Goal: Task Accomplishment & Management: Complete application form

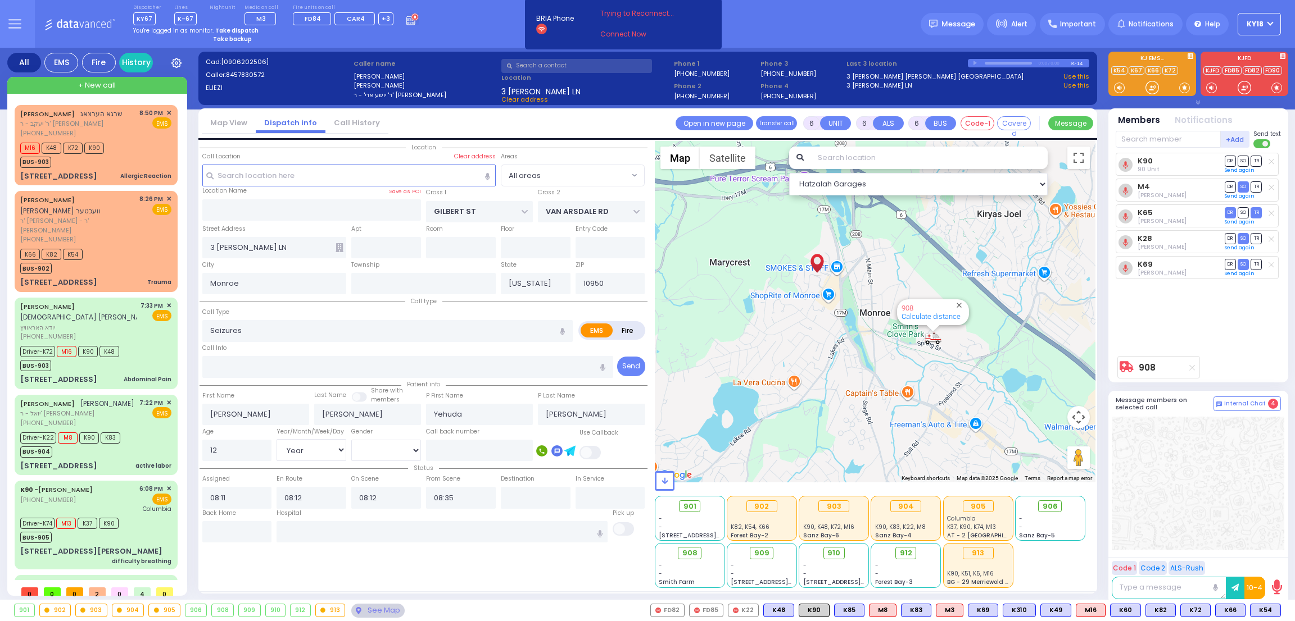
select select "Year"
select select "[DEMOGRAPHIC_DATA]"
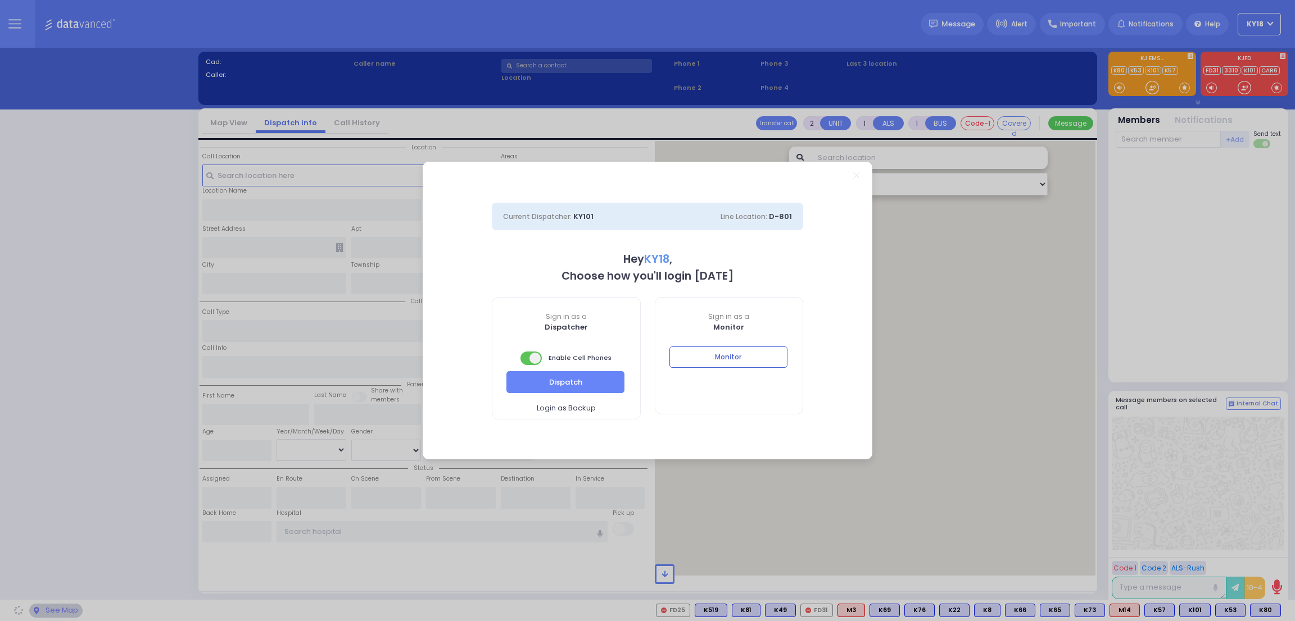
select select "4"
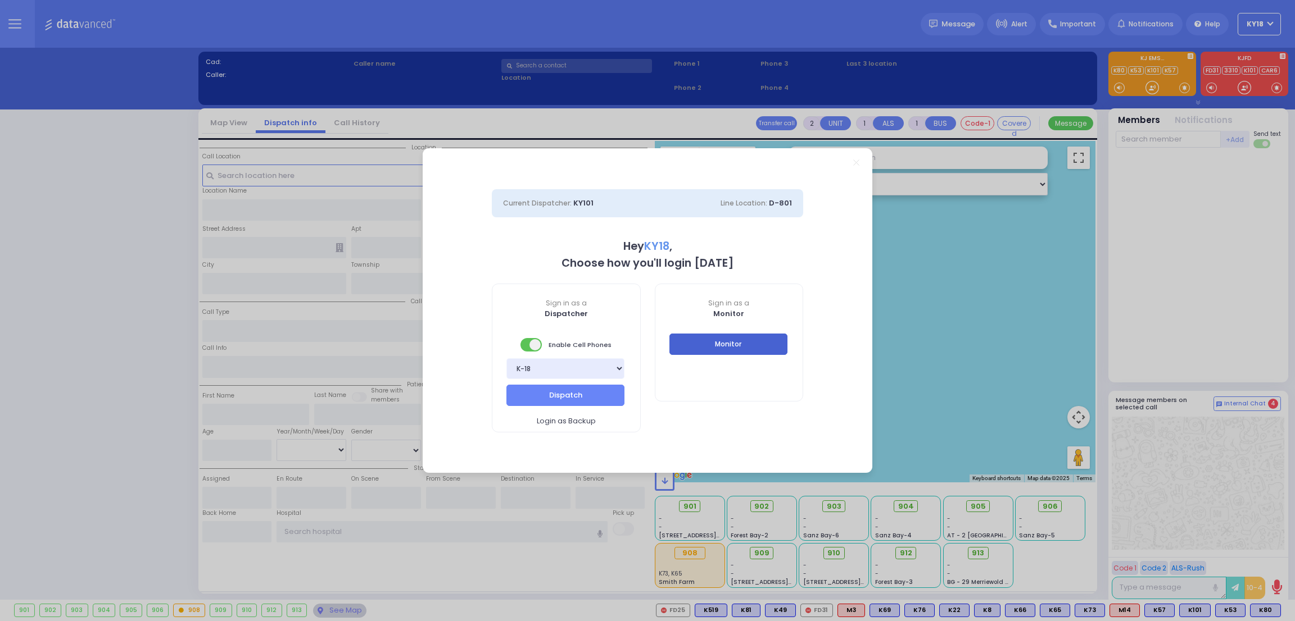
click at [700, 335] on button "Monitor" at bounding box center [728, 344] width 118 height 21
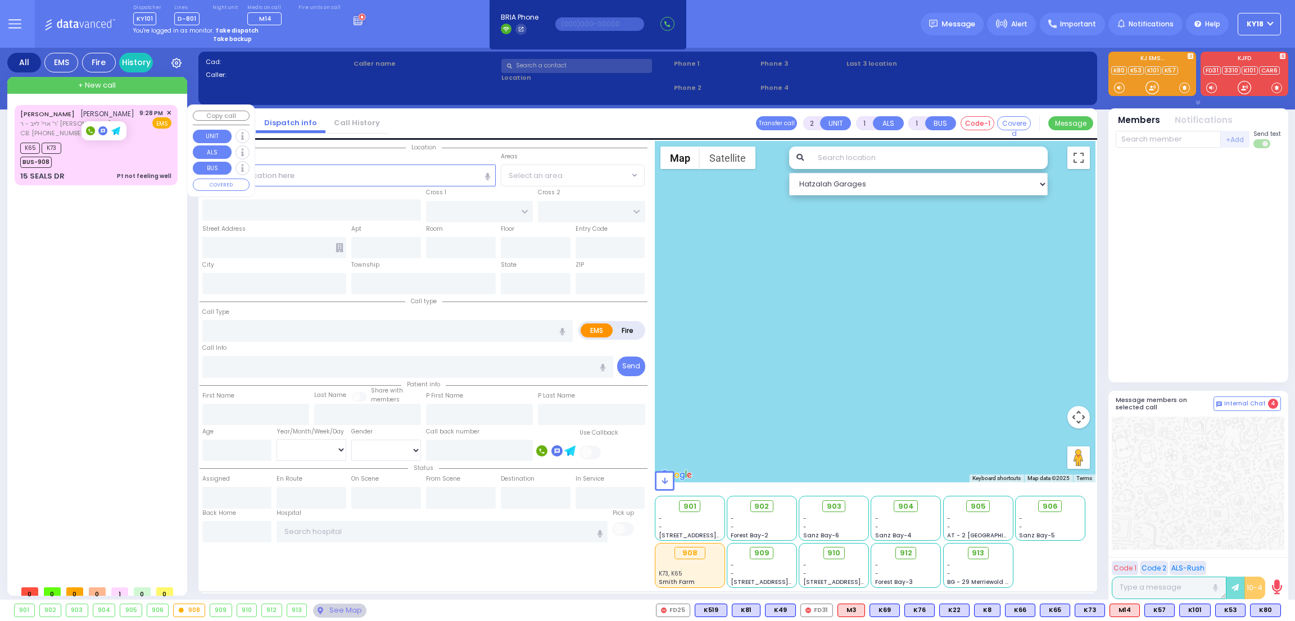
click at [70, 133] on span "CB: [PHONE_NUMBER]" at bounding box center [53, 133] width 67 height 9
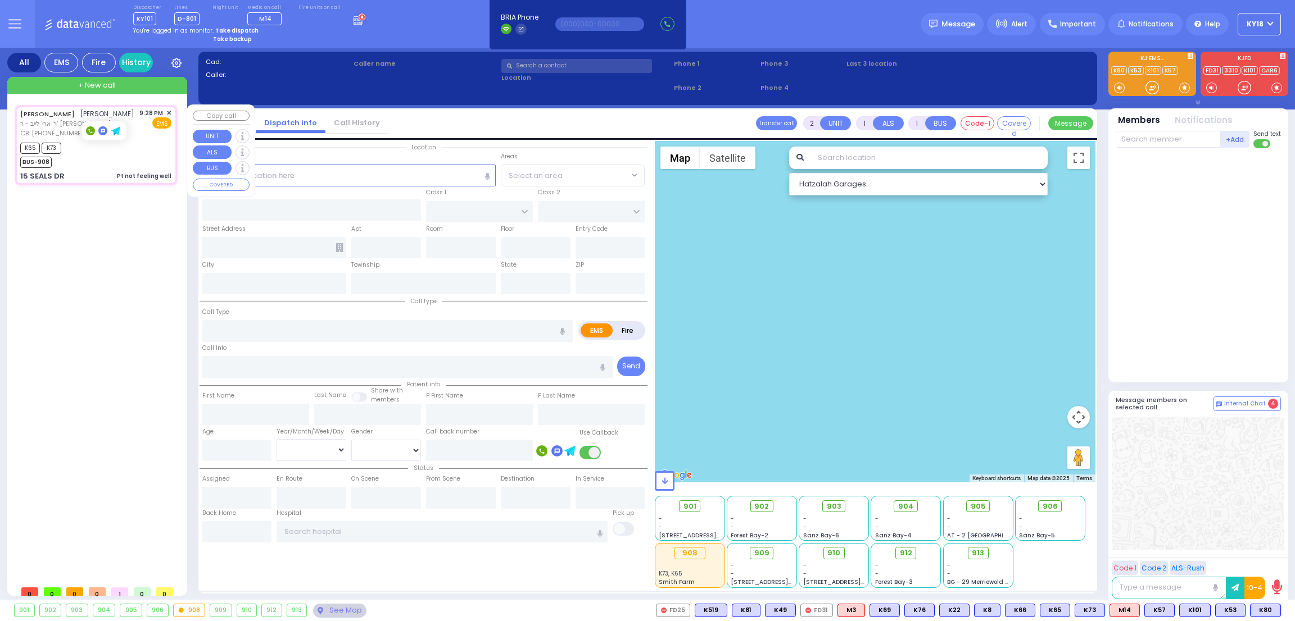
type input "1"
type input "0"
select select
type input "Pt not feeling well"
radio input "true"
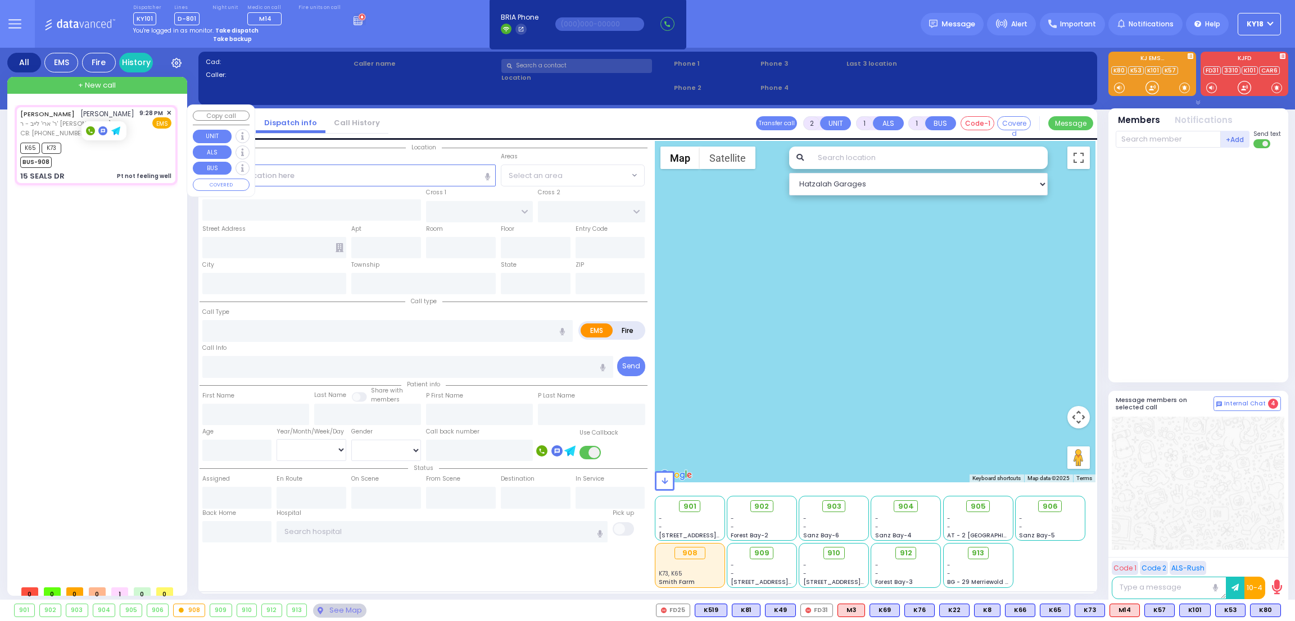
type input "SHIMON JOEL"
type input "WEINER"
type input "28"
select select "Year"
select select "[DEMOGRAPHIC_DATA]"
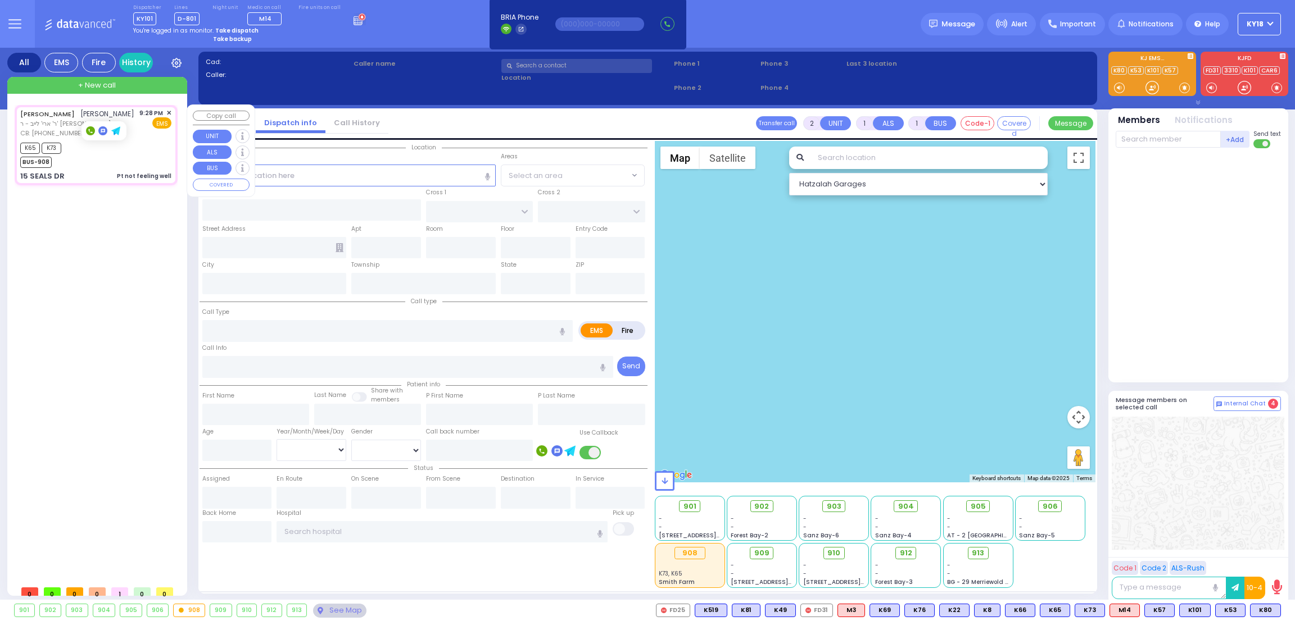
type input "8456371368"
type input "21:28"
type input "21:31"
type input "21:40"
type input "CUNNINGHAM DR"
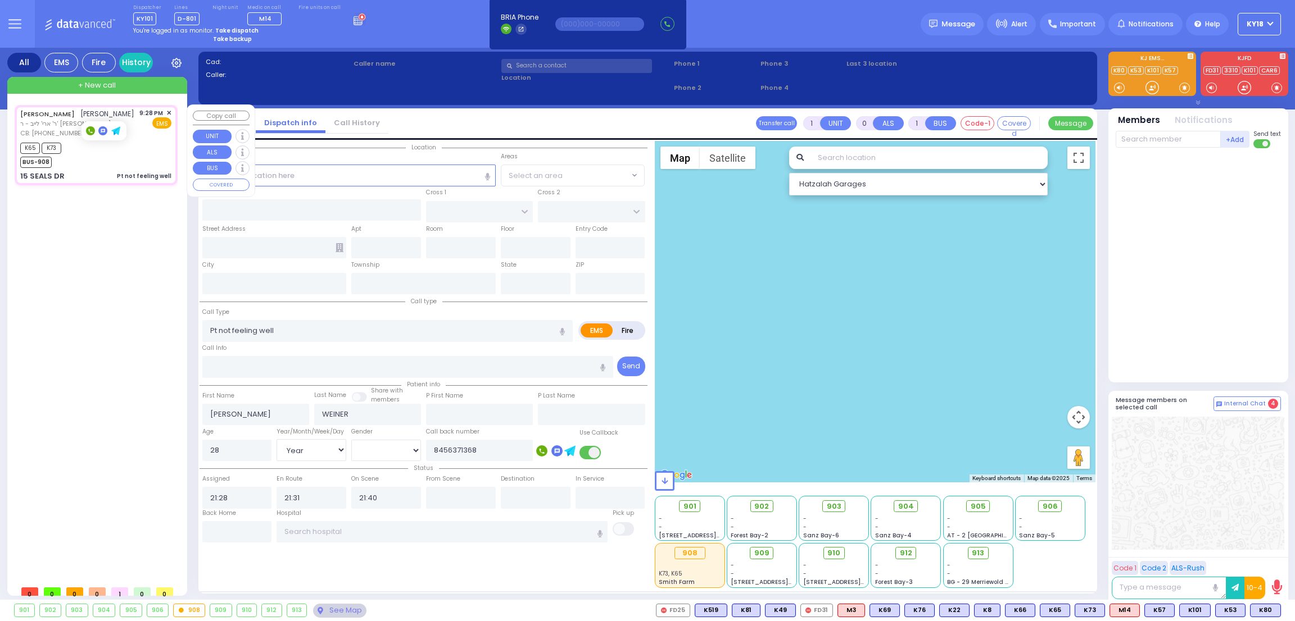
type input "FORGE RD"
type input "15 SEALS DR"
type input "Monroe"
type input "[US_STATE]"
type input "10950"
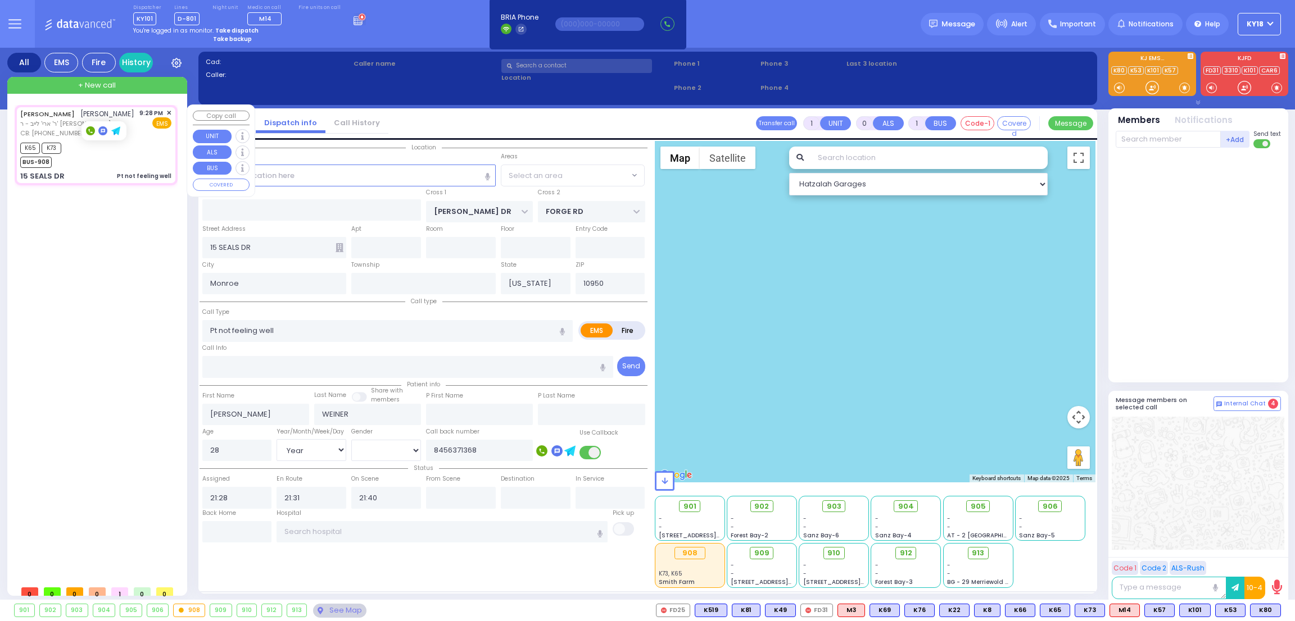
select select "Hatzalah Garages"
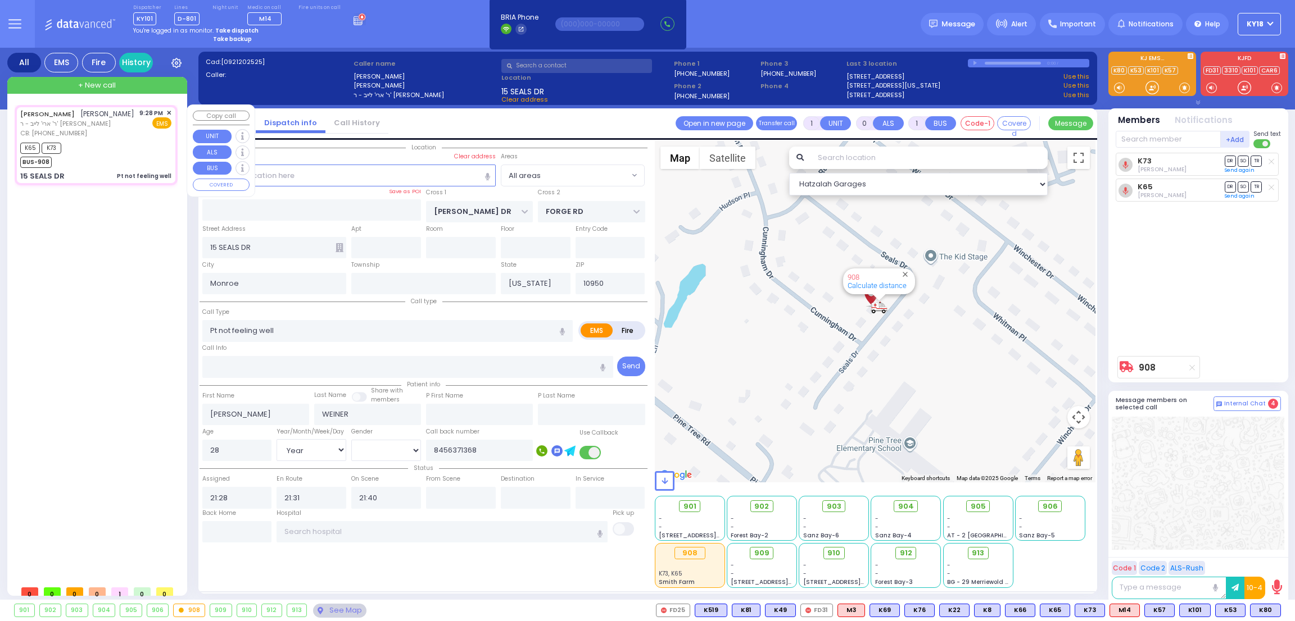
click at [93, 124] on span "ר' ארי' לייב - ר' יוסף פריעד" at bounding box center [77, 124] width 114 height 10
select select
radio input "true"
select select "Year"
select select "[DEMOGRAPHIC_DATA]"
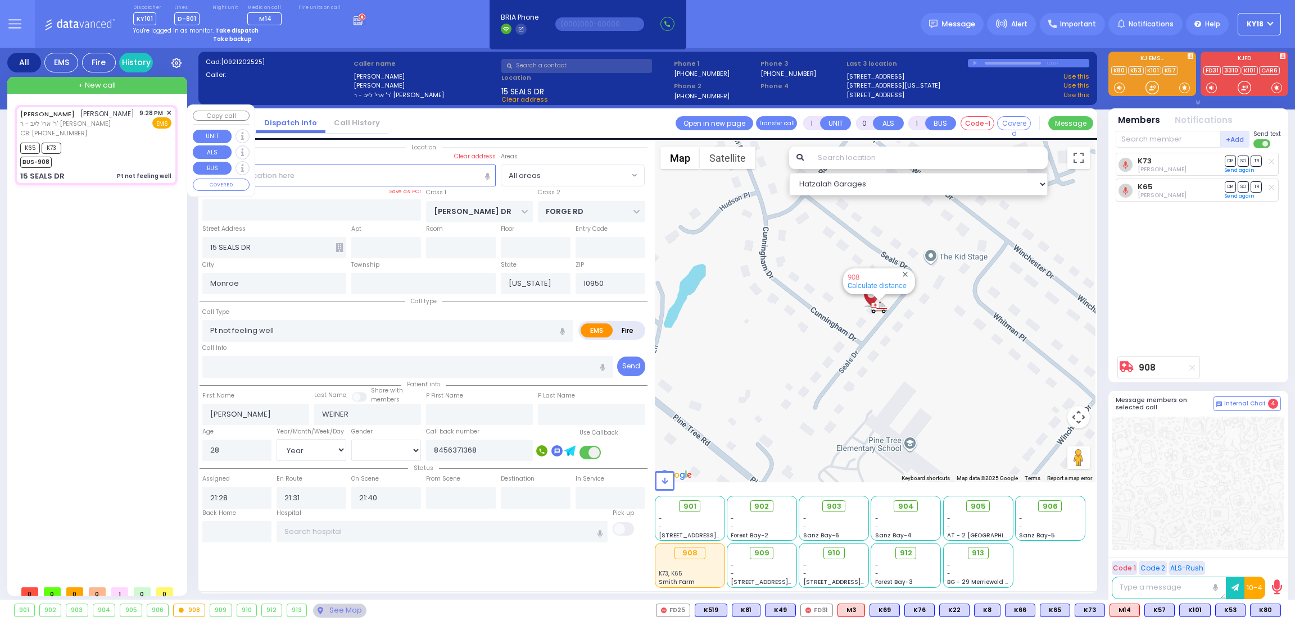
select select "Hatzalah Garages"
click at [79, 149] on div "K65 K73 BUS-908" at bounding box center [95, 154] width 151 height 28
select select
radio input "true"
select select "Year"
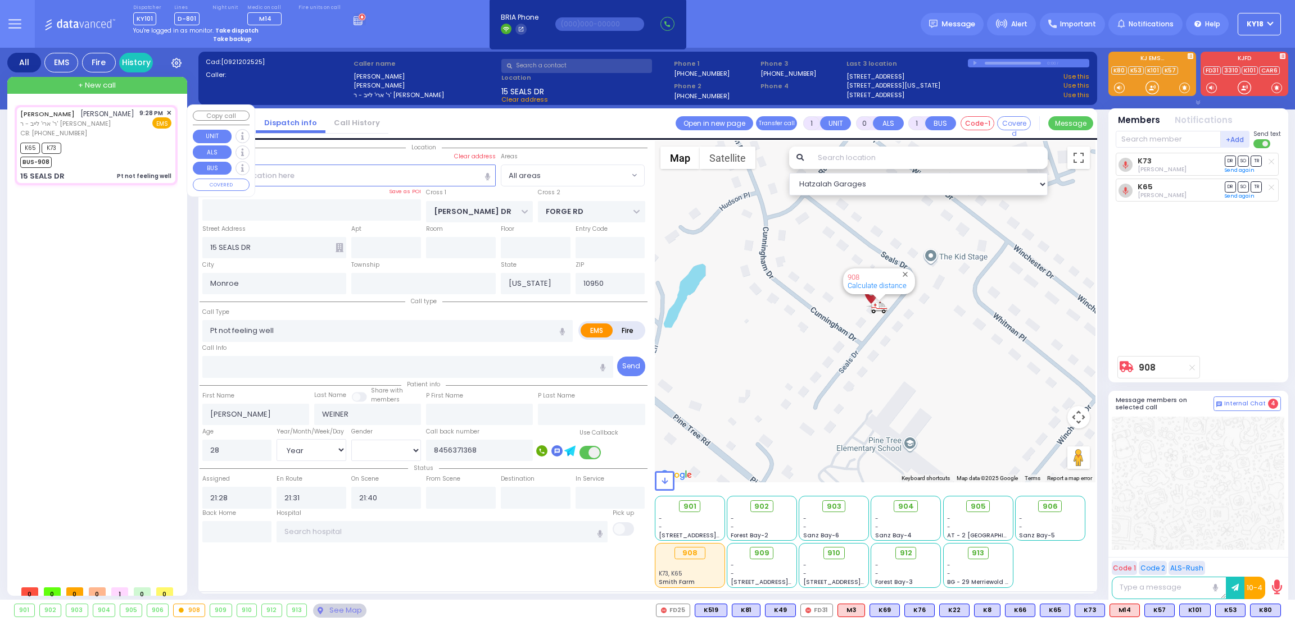
select select "[DEMOGRAPHIC_DATA]"
select select "Hatzalah Garages"
click at [74, 148] on div "K65 K73 BUS-908" at bounding box center [95, 154] width 151 height 28
select select
radio input "true"
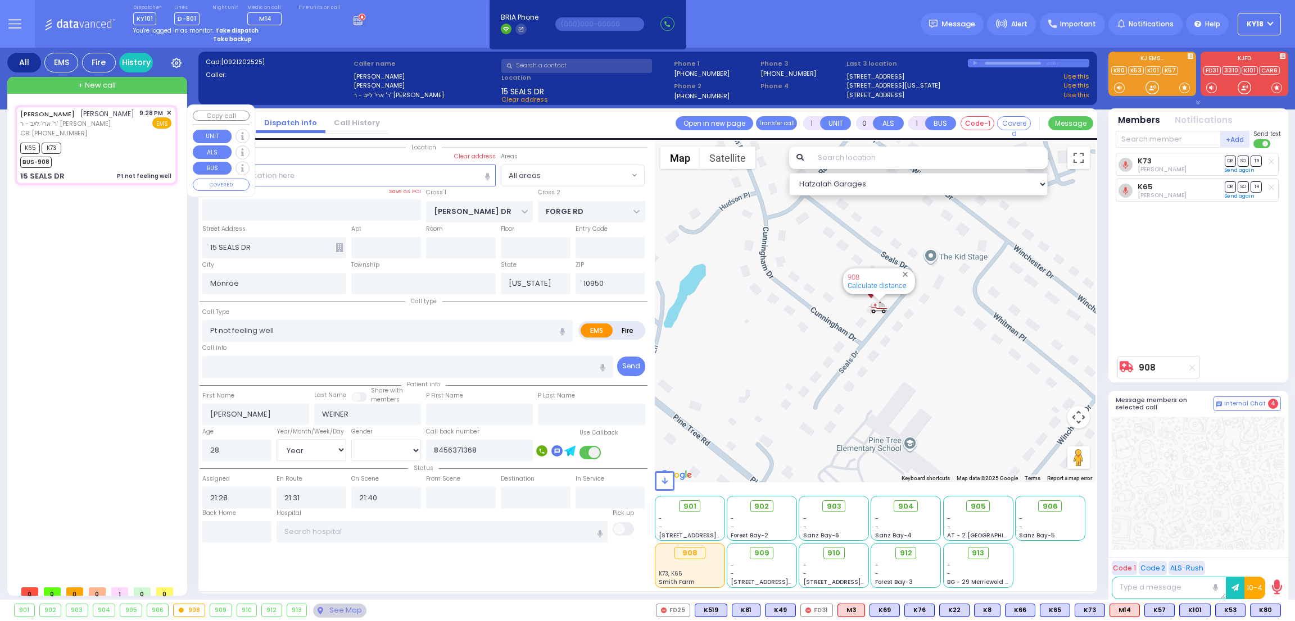
select select "Year"
select select "[DEMOGRAPHIC_DATA]"
select select "Hatzalah Garages"
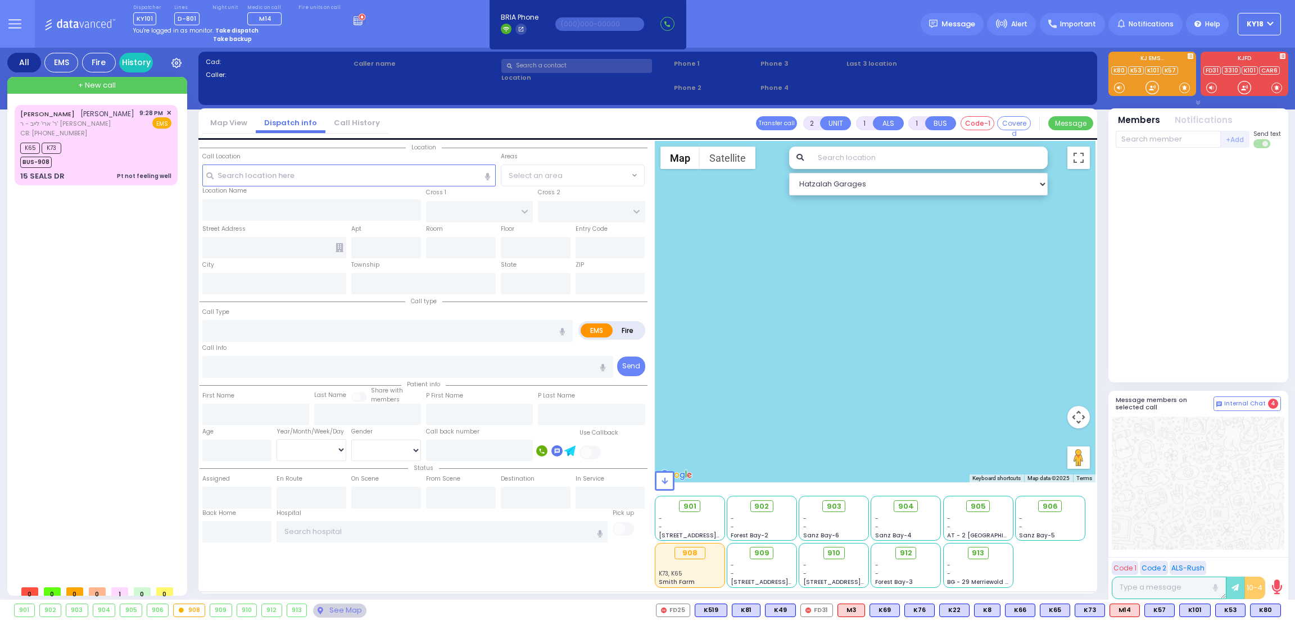
click at [934, 407] on div at bounding box center [875, 312] width 441 height 342
click at [97, 147] on div "K65 K73 BUS-908" at bounding box center [95, 154] width 151 height 28
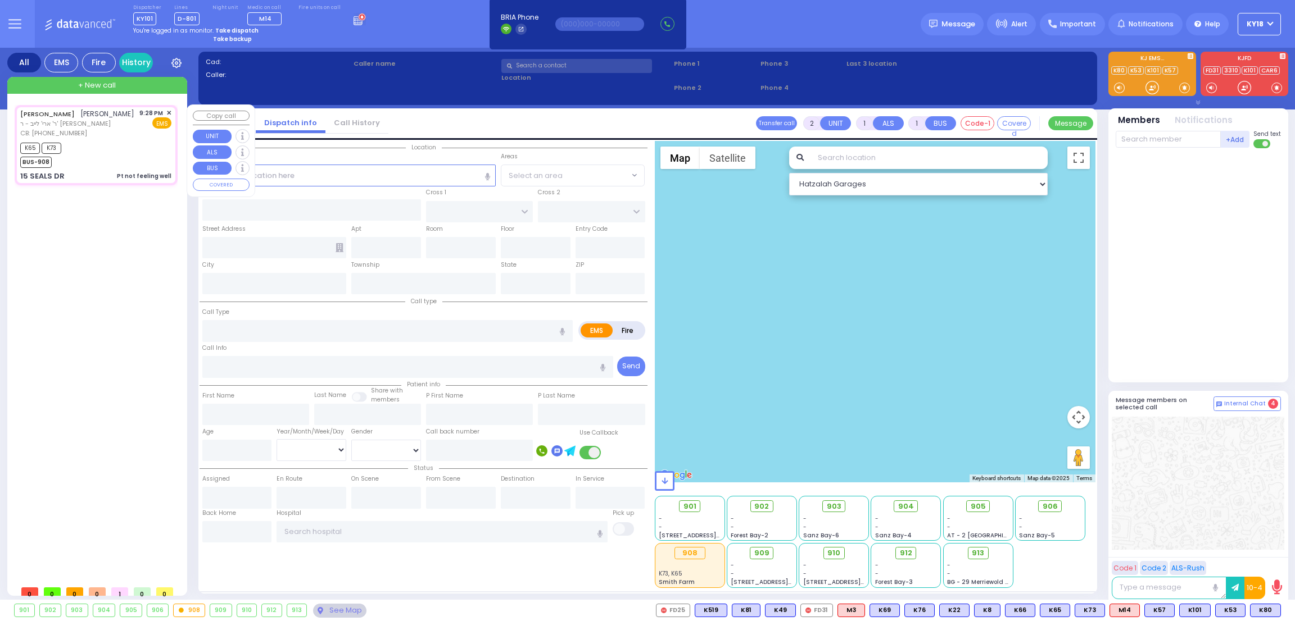
type input "1"
type input "0"
select select
type input "Pt not feeling well"
radio input "true"
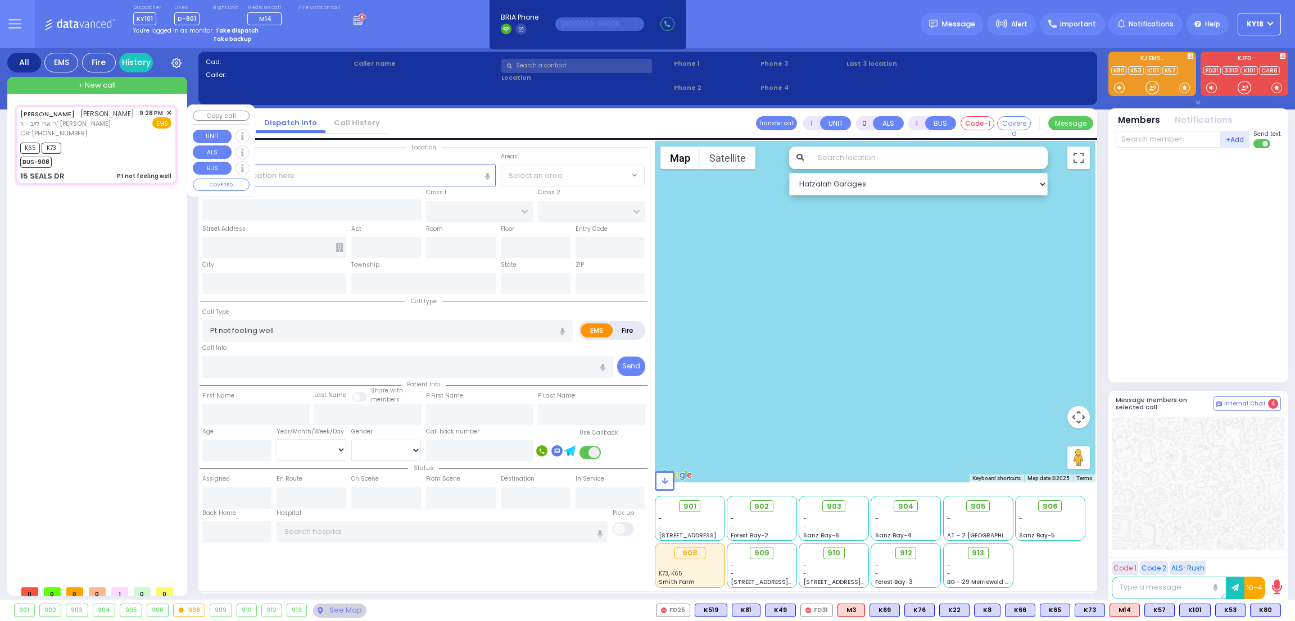
type input "[PERSON_NAME]"
type input "WEINER"
type input "28"
select select "Year"
select select "[DEMOGRAPHIC_DATA]"
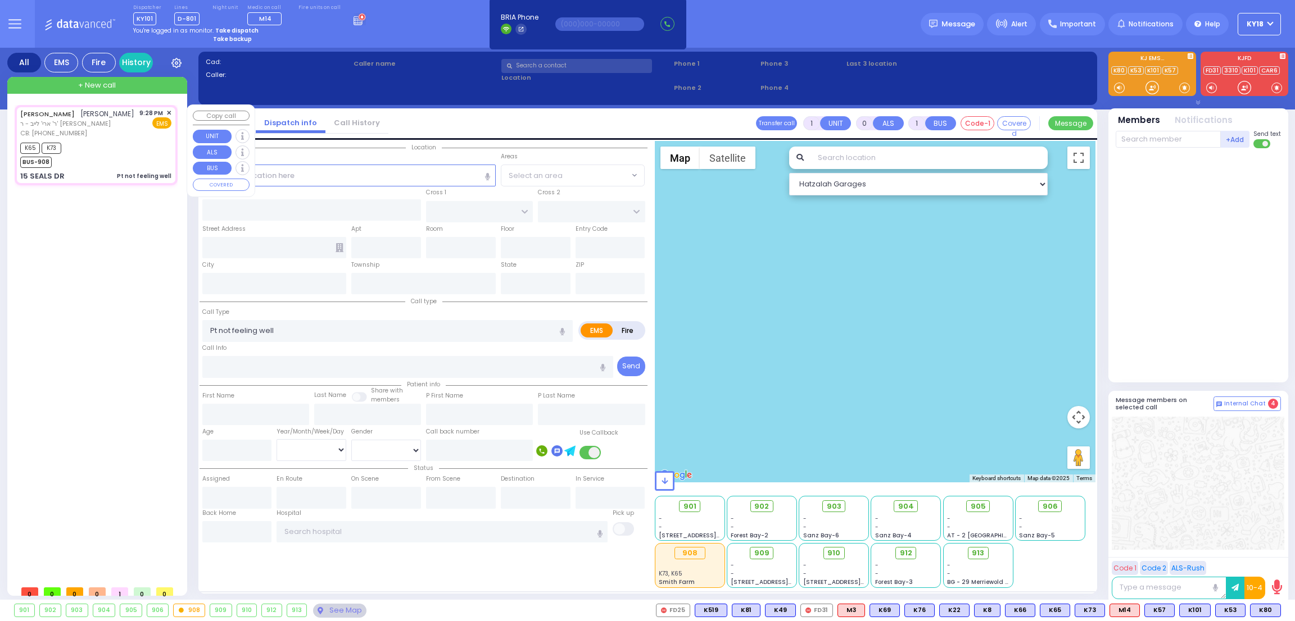
type input "8456371368"
type input "21:28"
type input "21:31"
type input "21:40"
select select "Hatzalah Garages"
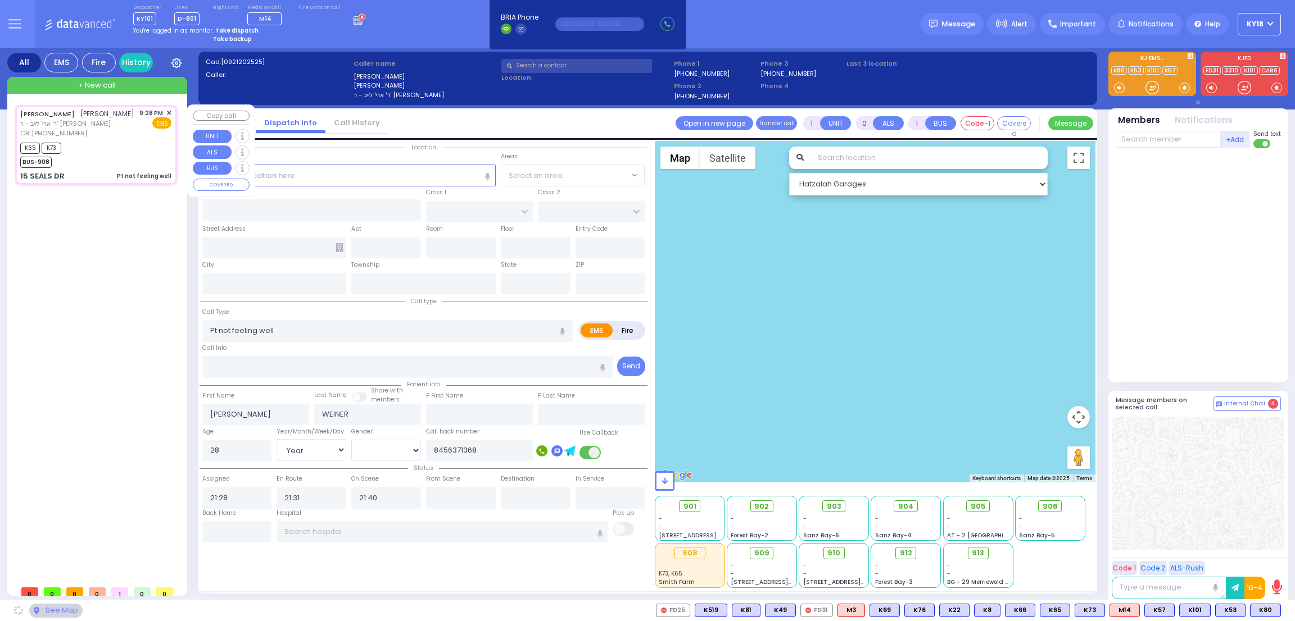
type input "[PERSON_NAME] DR"
type input "FORGE RD"
type input "15 SEALS DR"
type input "Monroe"
type input "[US_STATE]"
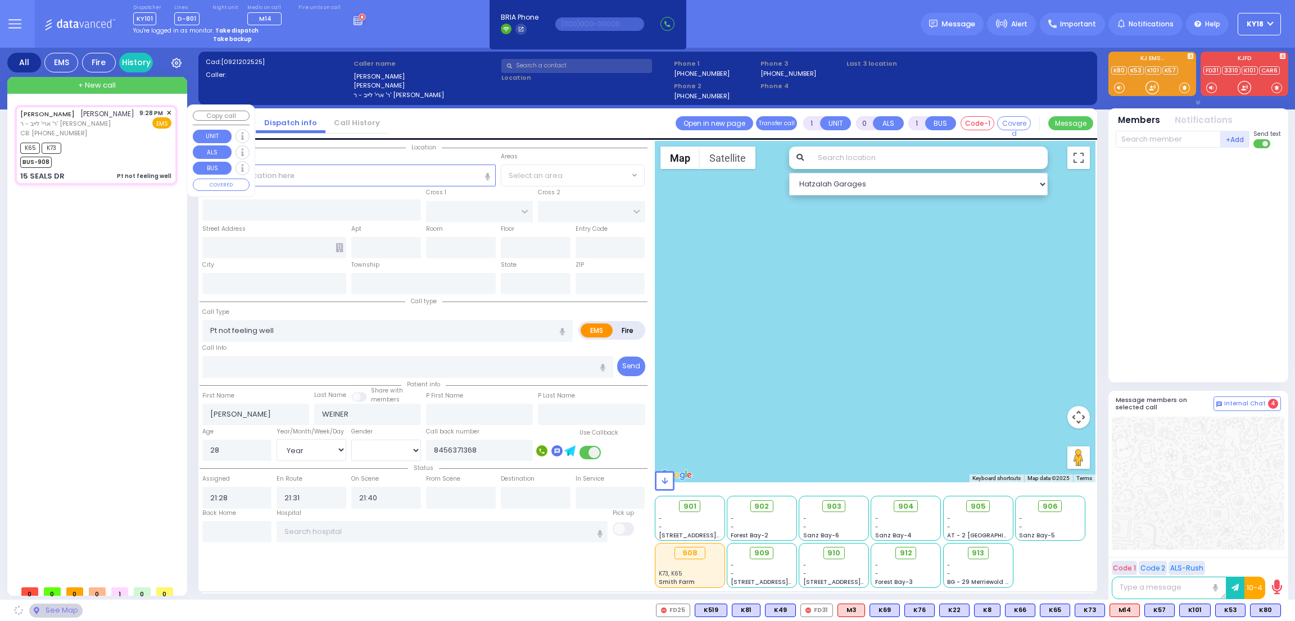
type input "10950"
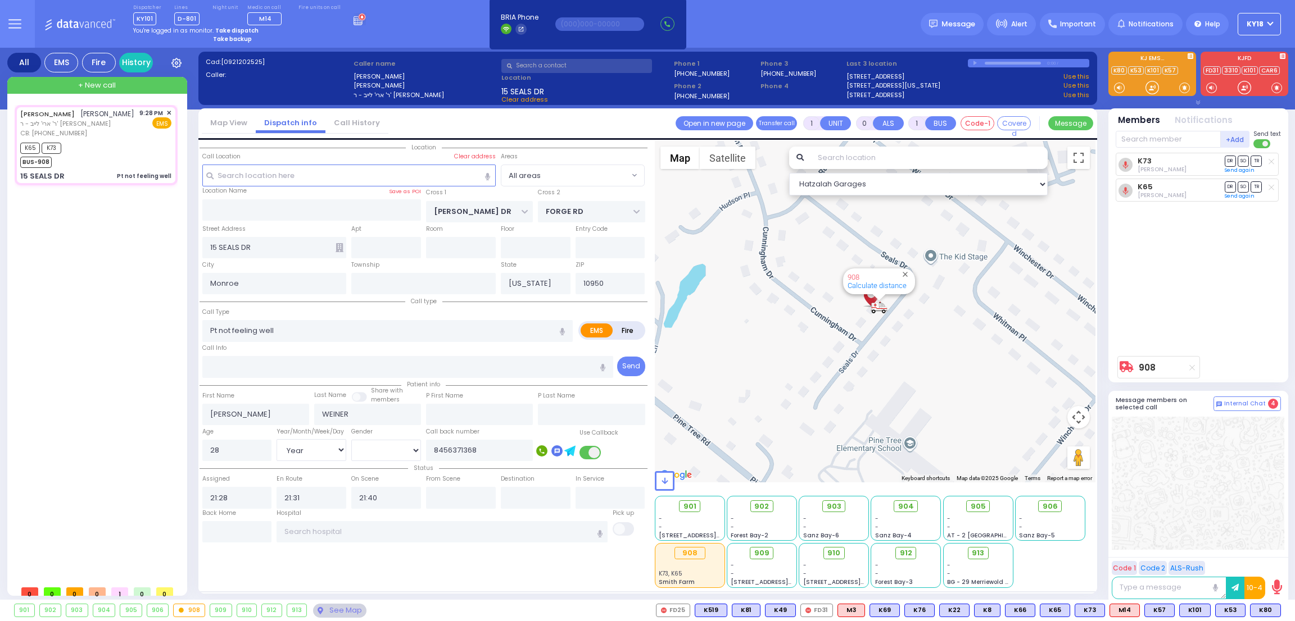
click at [1151, 87] on icon at bounding box center [1151, 87] width 2 height 2
click at [1151, 89] on div at bounding box center [1151, 87] width 11 height 11
click at [84, 150] on div "K65 K73 BUS-908" at bounding box center [95, 154] width 151 height 28
select select
radio input "true"
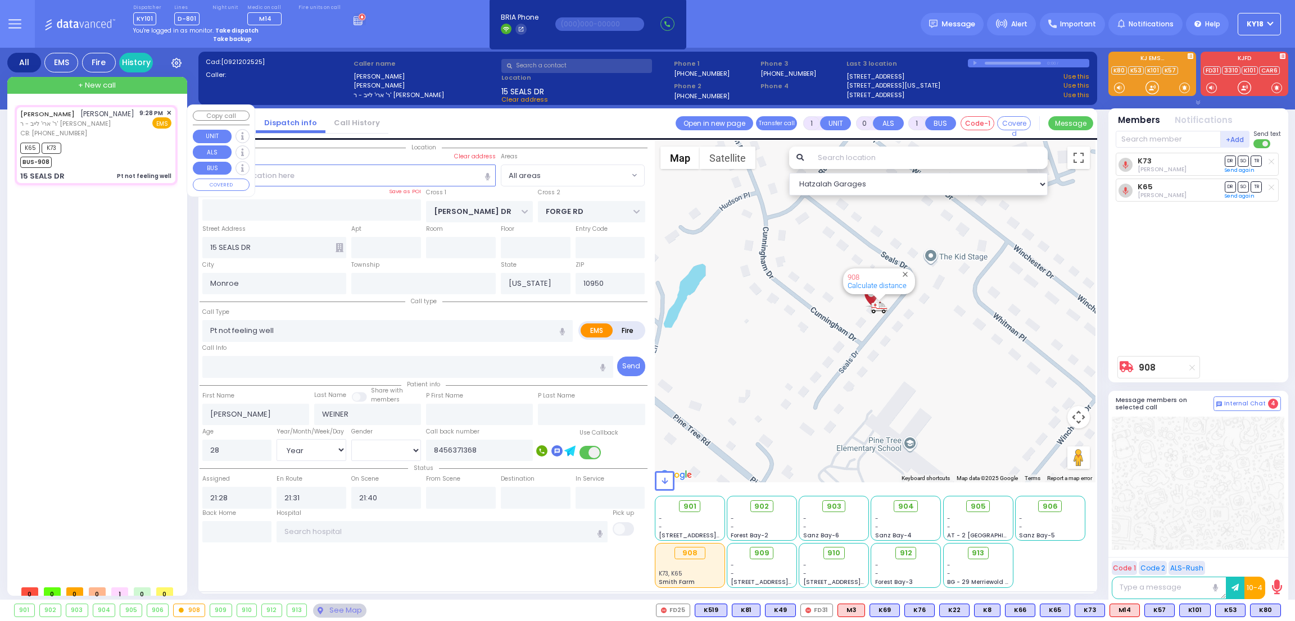
select select "Year"
select select "[DEMOGRAPHIC_DATA]"
select select "Hatzalah Garages"
click at [140, 165] on div "K65 K73 BUS-908" at bounding box center [95, 154] width 151 height 28
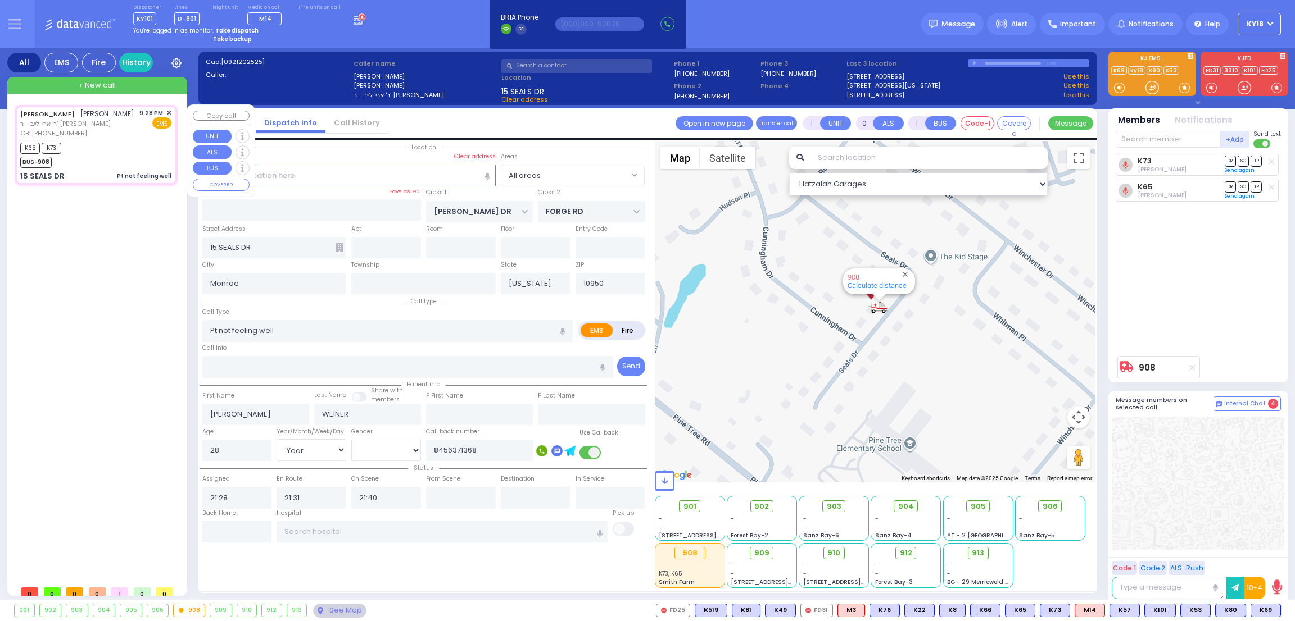
select select
radio input "true"
select select "Year"
select select "[DEMOGRAPHIC_DATA]"
select select "Hatzalah Garages"
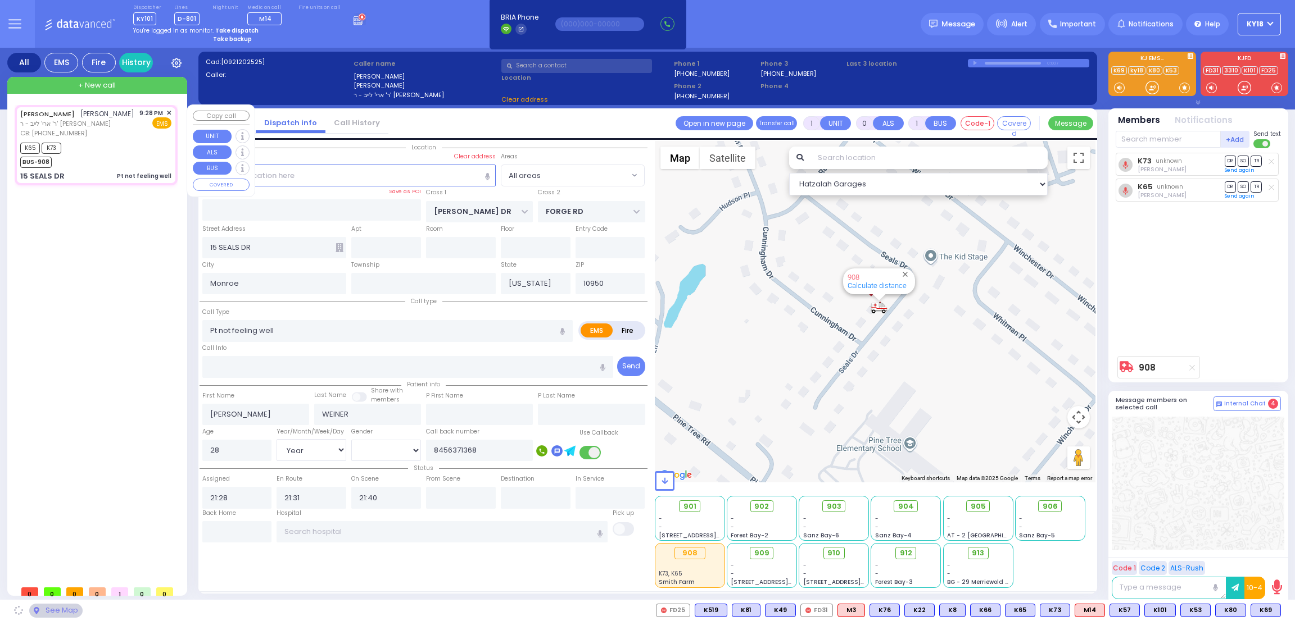
select select
radio input "true"
select select "Year"
select select "[DEMOGRAPHIC_DATA]"
select select "Hatzalah Garages"
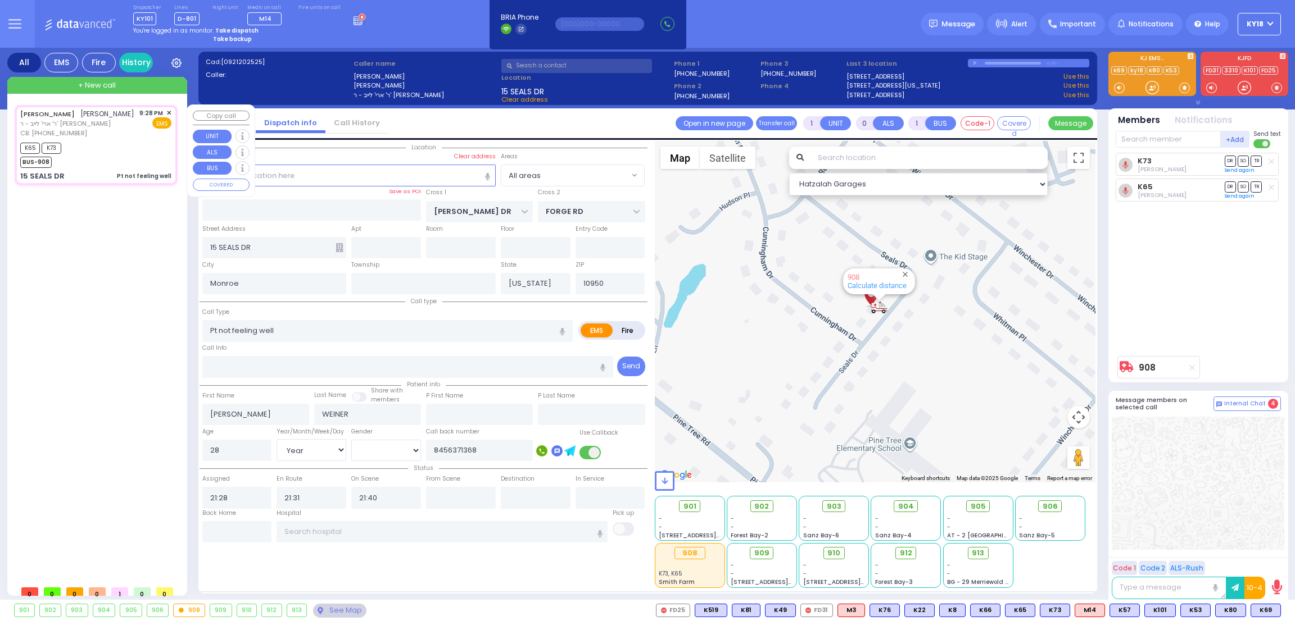
click at [126, 129] on div "CB: (845) 637-1368" at bounding box center [77, 134] width 114 height 10
select select
radio input "true"
select select "Year"
select select "[DEMOGRAPHIC_DATA]"
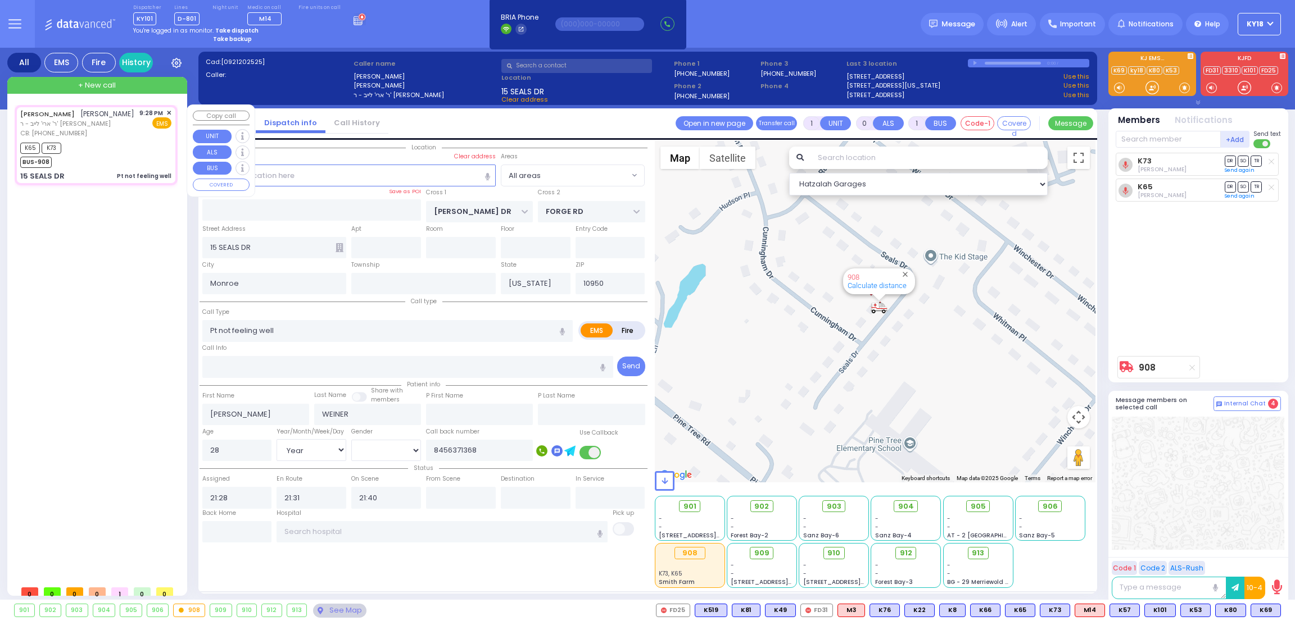
select select "Hatzalah Garages"
click at [140, 151] on div "K65 K73 BUS-908" at bounding box center [95, 154] width 151 height 28
select select
radio input "true"
select select "Year"
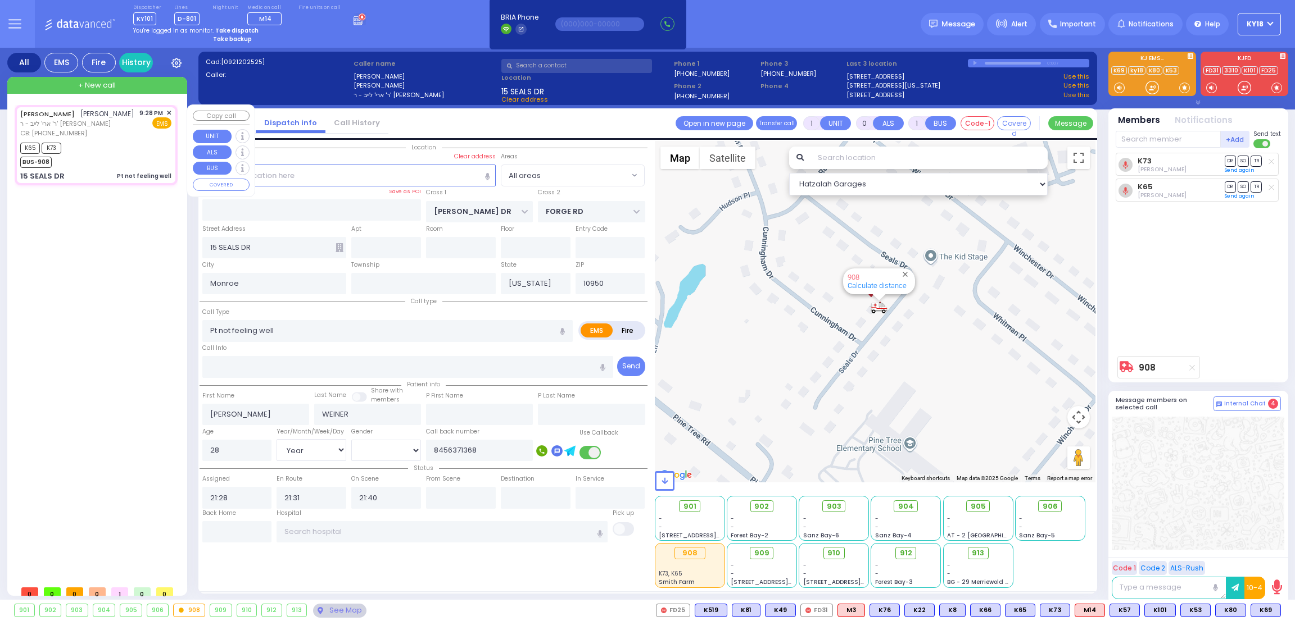
select select "[DEMOGRAPHIC_DATA]"
select select "Hatzalah Garages"
click at [117, 149] on div "K65 K73 BUS-908" at bounding box center [95, 154] width 151 height 28
select select
radio input "true"
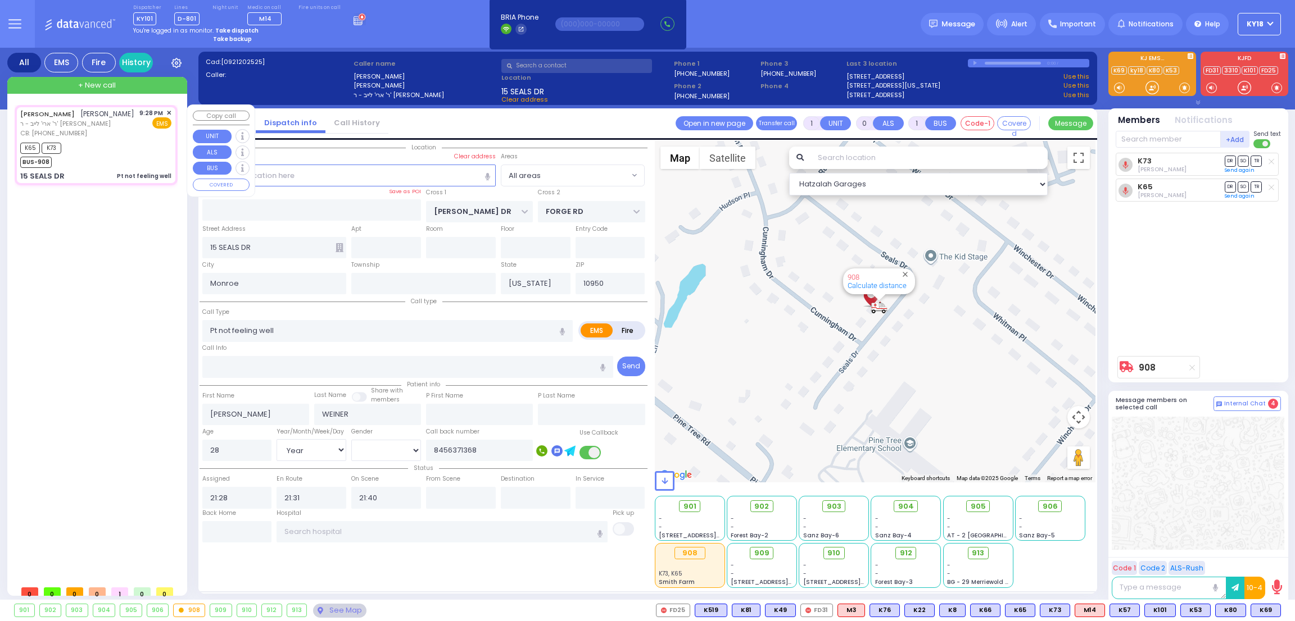
select select "Year"
select select "[DEMOGRAPHIC_DATA]"
select select "Hatzalah Garages"
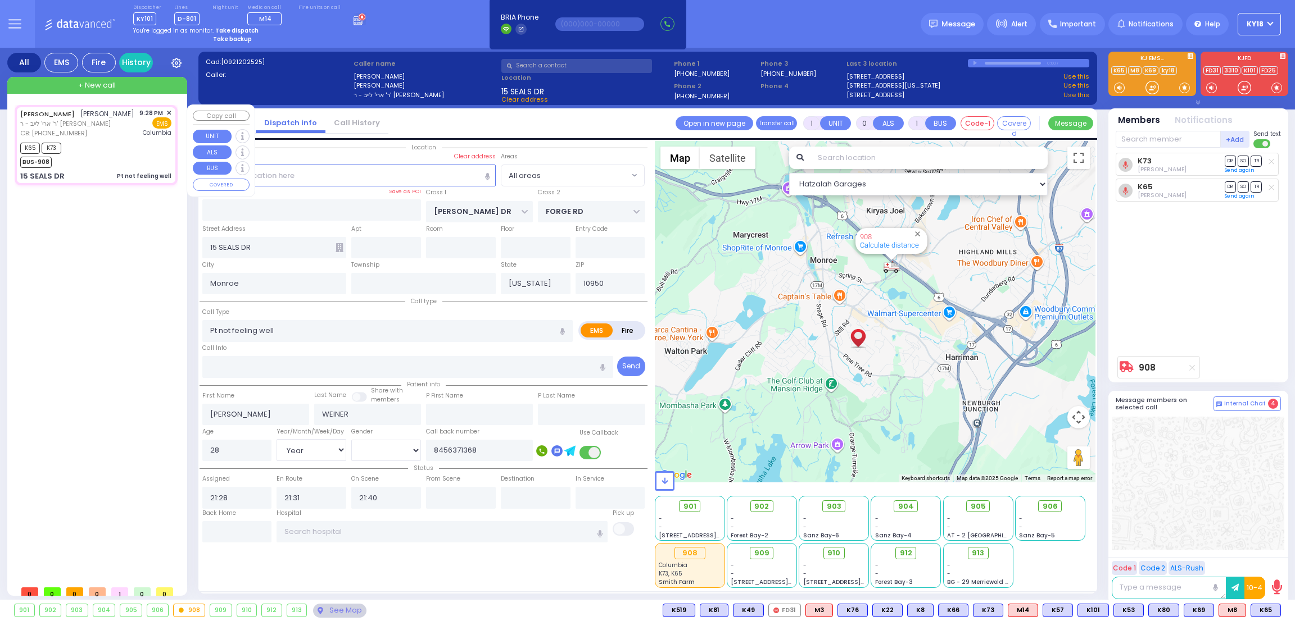
select select
radio input "true"
select select "Year"
select select "[DEMOGRAPHIC_DATA]"
type input "New York Presbyterian Hospital- Columbia Campus"
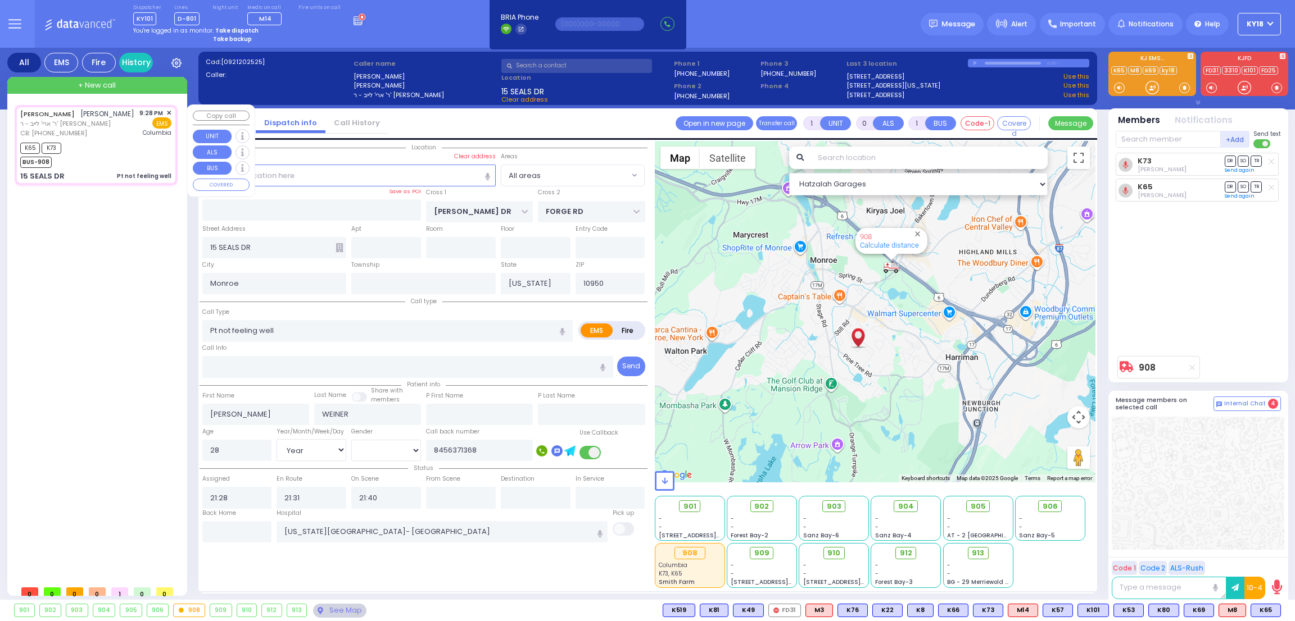
select select "Hatzalah Garages"
select select
radio input "true"
select select "Year"
select select "[DEMOGRAPHIC_DATA]"
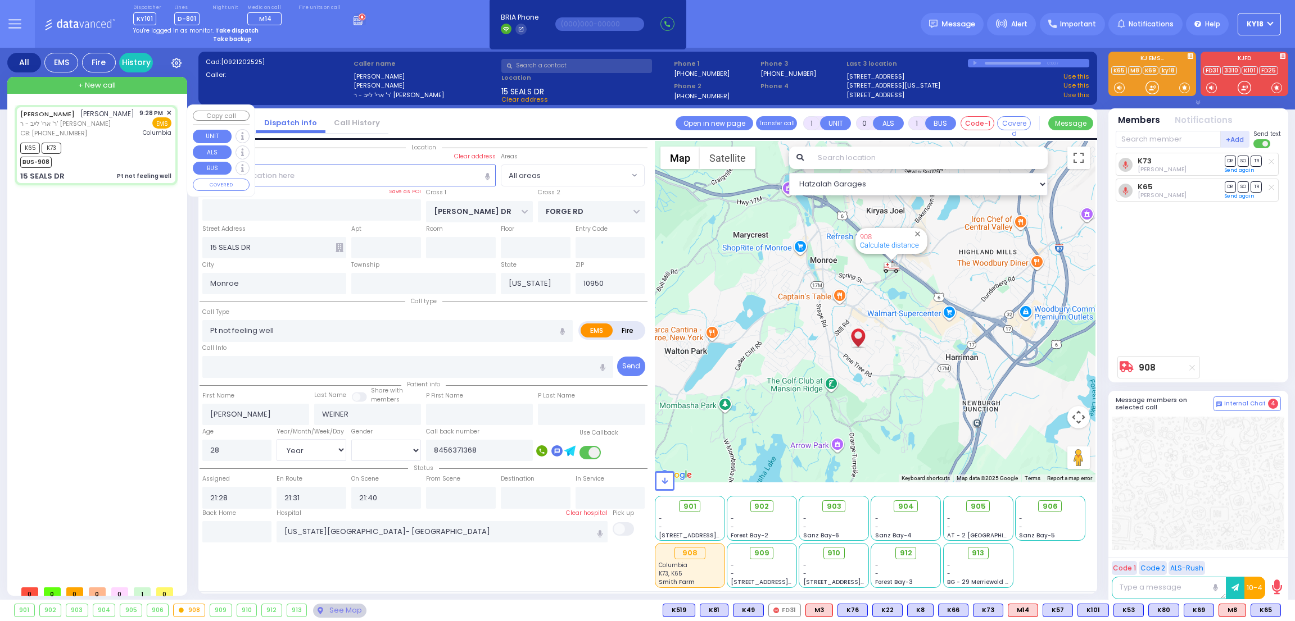
type input "22:00"
select select "Hatzalah Garages"
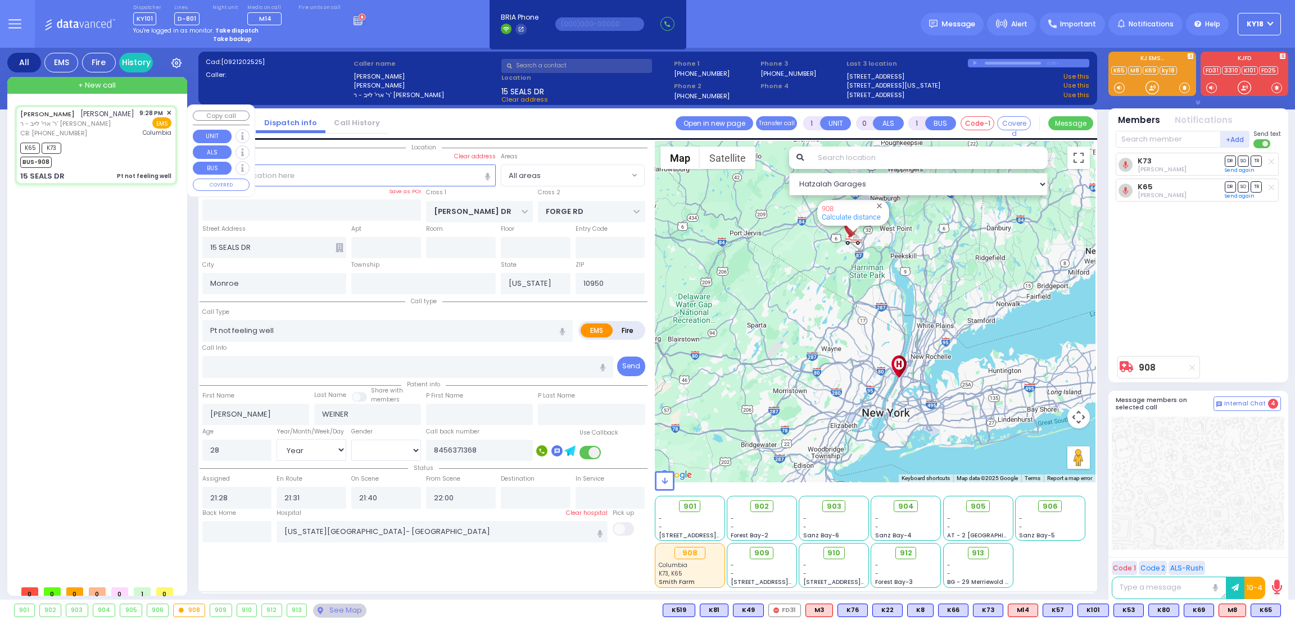
select select
radio input "true"
select select "Year"
select select "[DEMOGRAPHIC_DATA]"
type input "21:58"
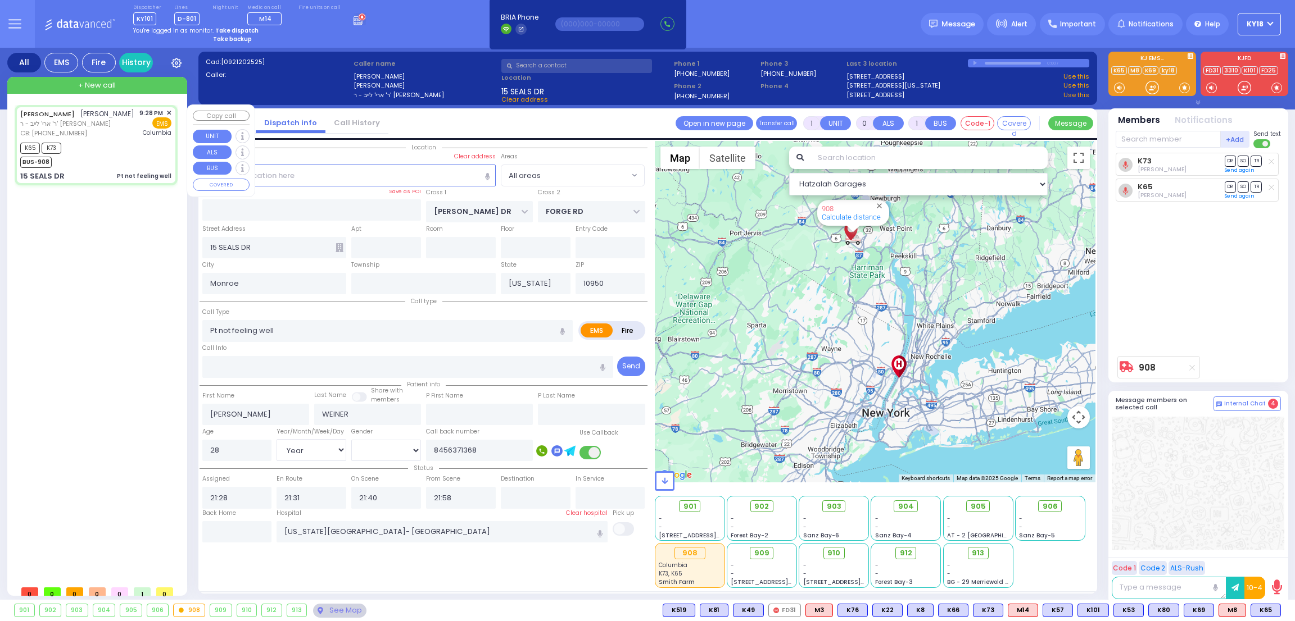
select select "Hatzalah Garages"
select select
radio input "true"
select select "Year"
select select "[DEMOGRAPHIC_DATA]"
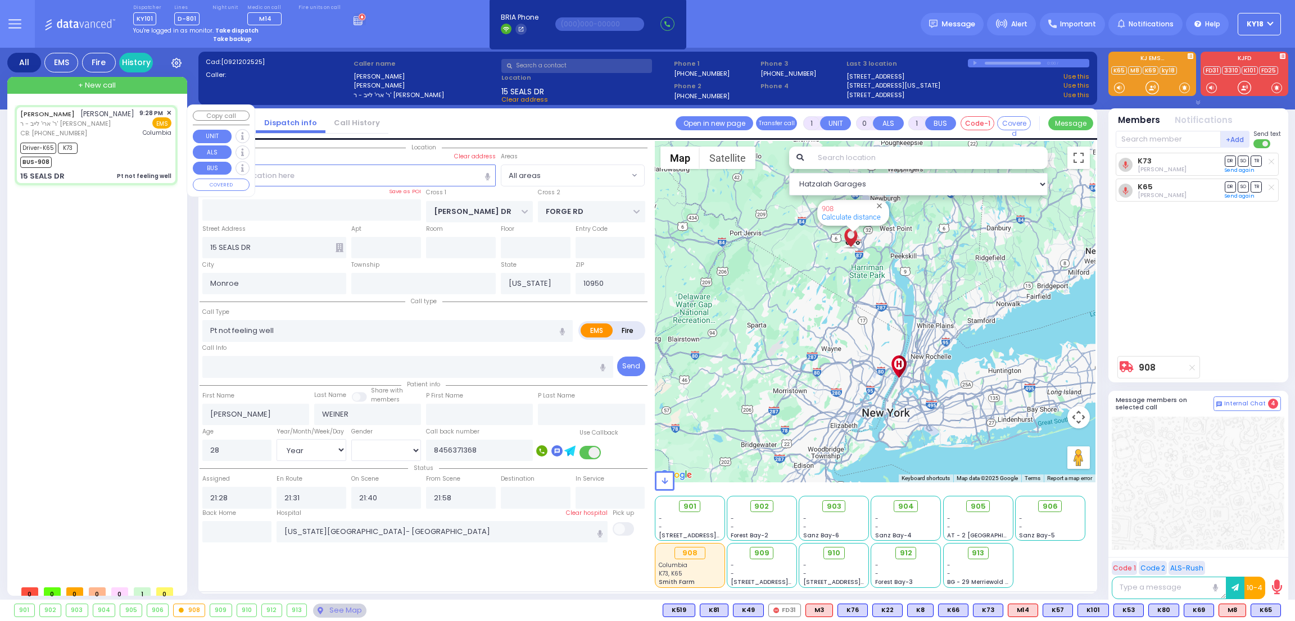
select select "Hatzalah Garages"
select select
radio input "true"
select select "Year"
select select "[DEMOGRAPHIC_DATA]"
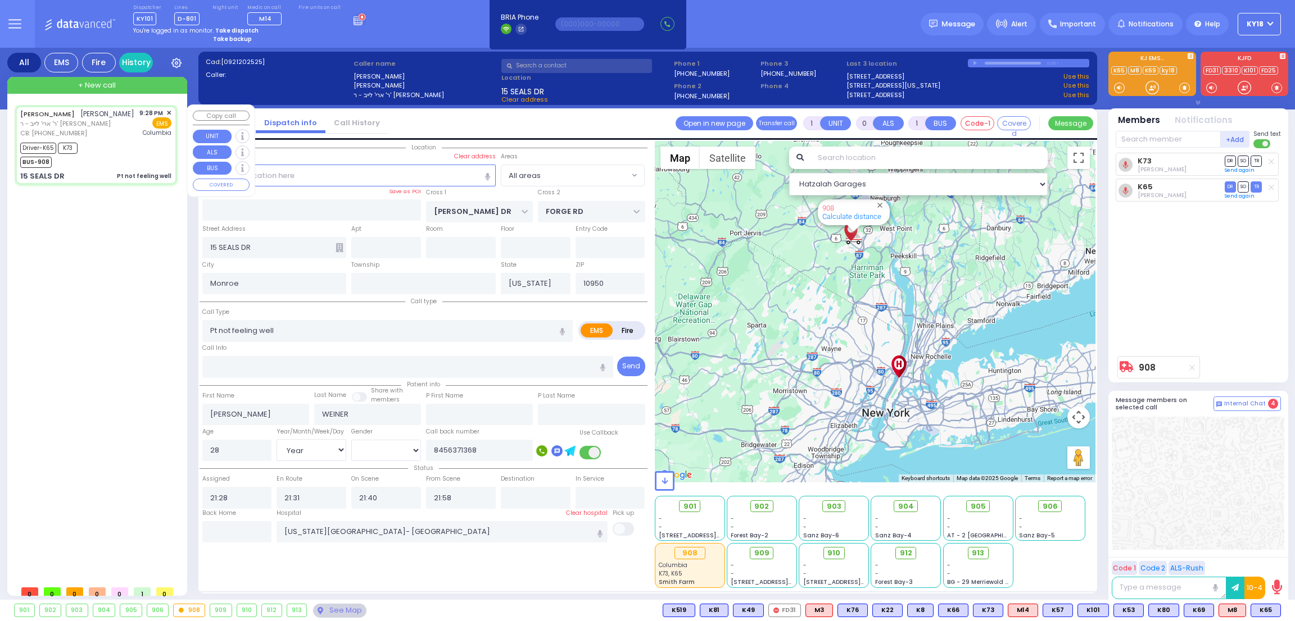
select select "Hatzalah Garages"
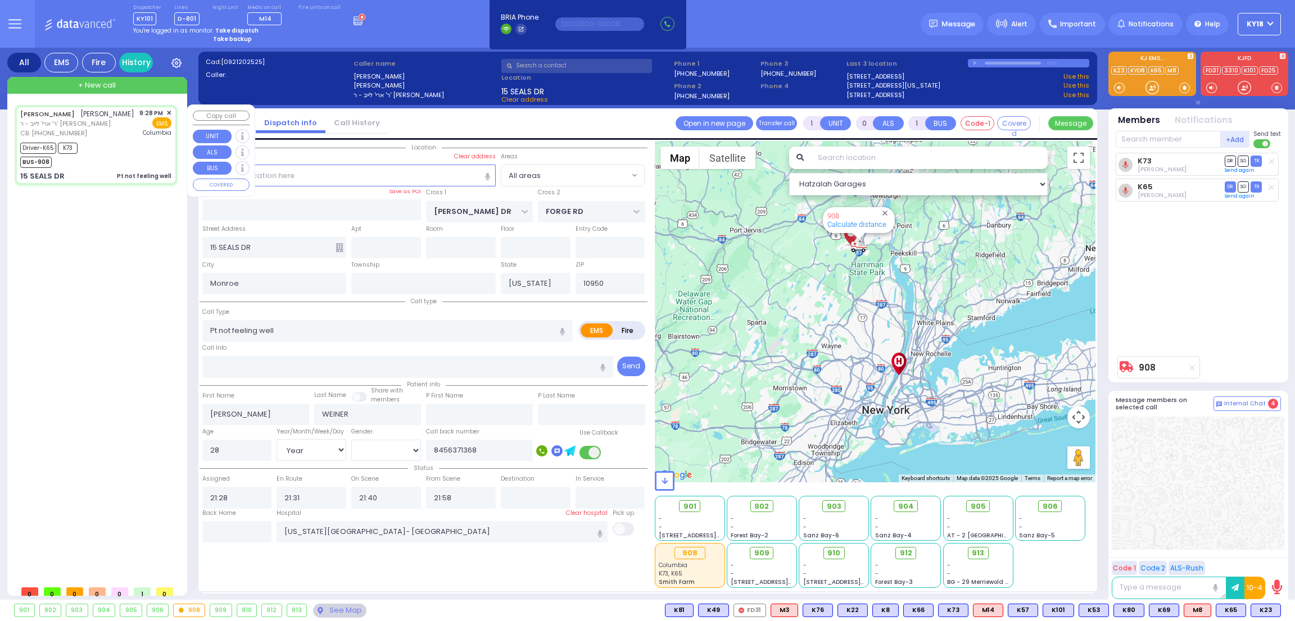
type input "6"
select select
radio input "true"
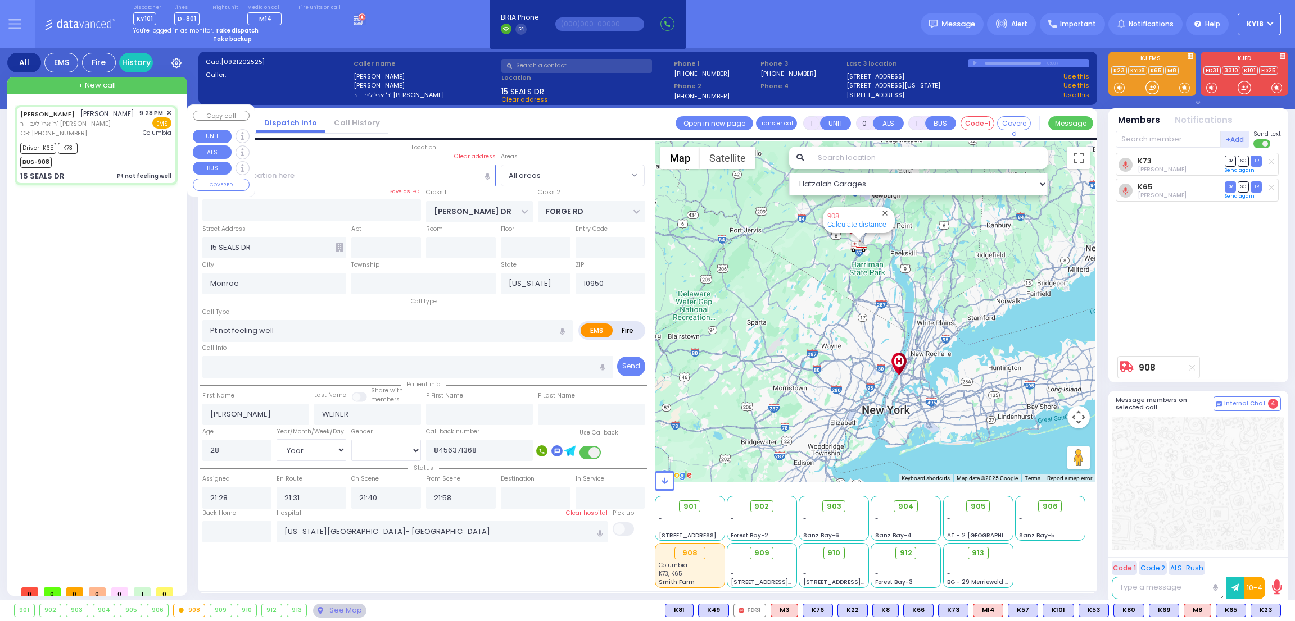
type input "Unknown"
select select "Year"
select select "[DEMOGRAPHIC_DATA]"
select select "Hatzalah Garages"
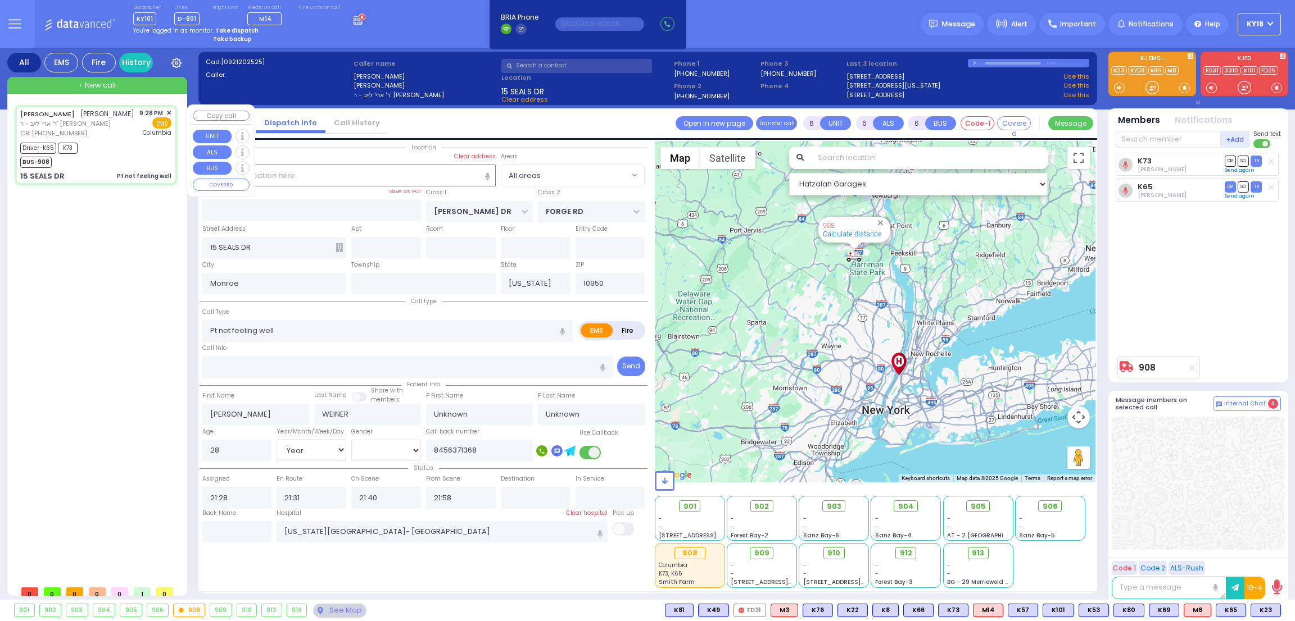
select select
radio input "true"
select select "Year"
select select "[DEMOGRAPHIC_DATA]"
select select "Hatzalah Garages"
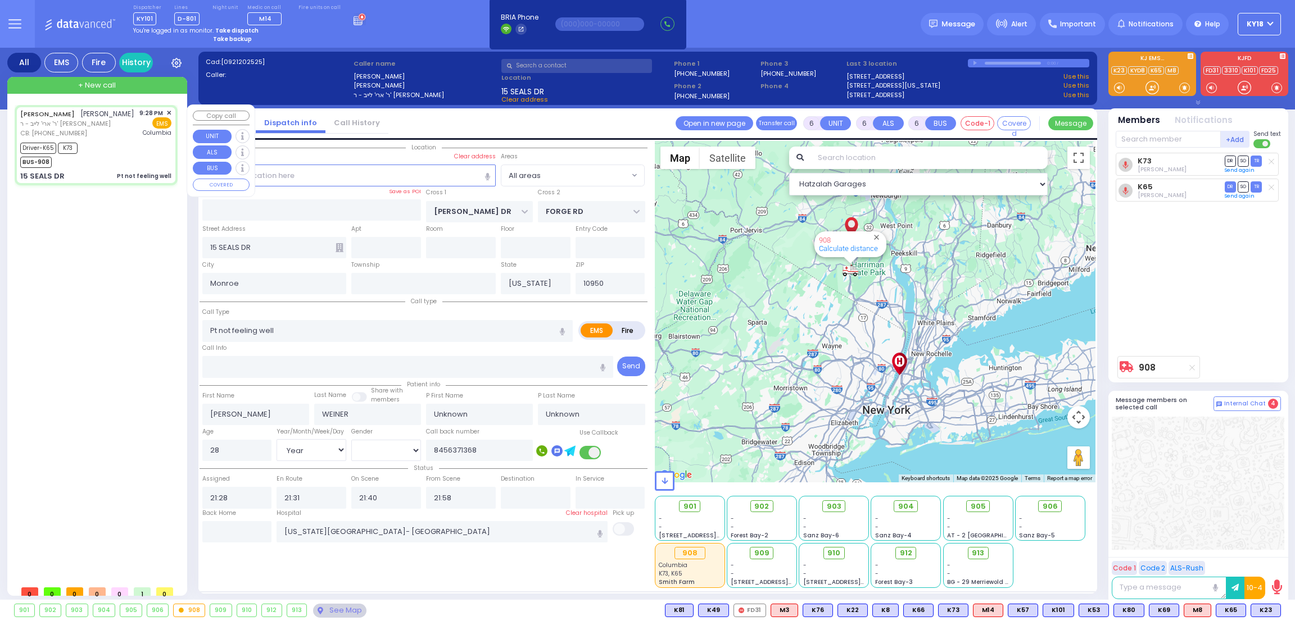
select select
radio input "true"
select select "Year"
select select "[DEMOGRAPHIC_DATA]"
select select "Hatzalah Garages"
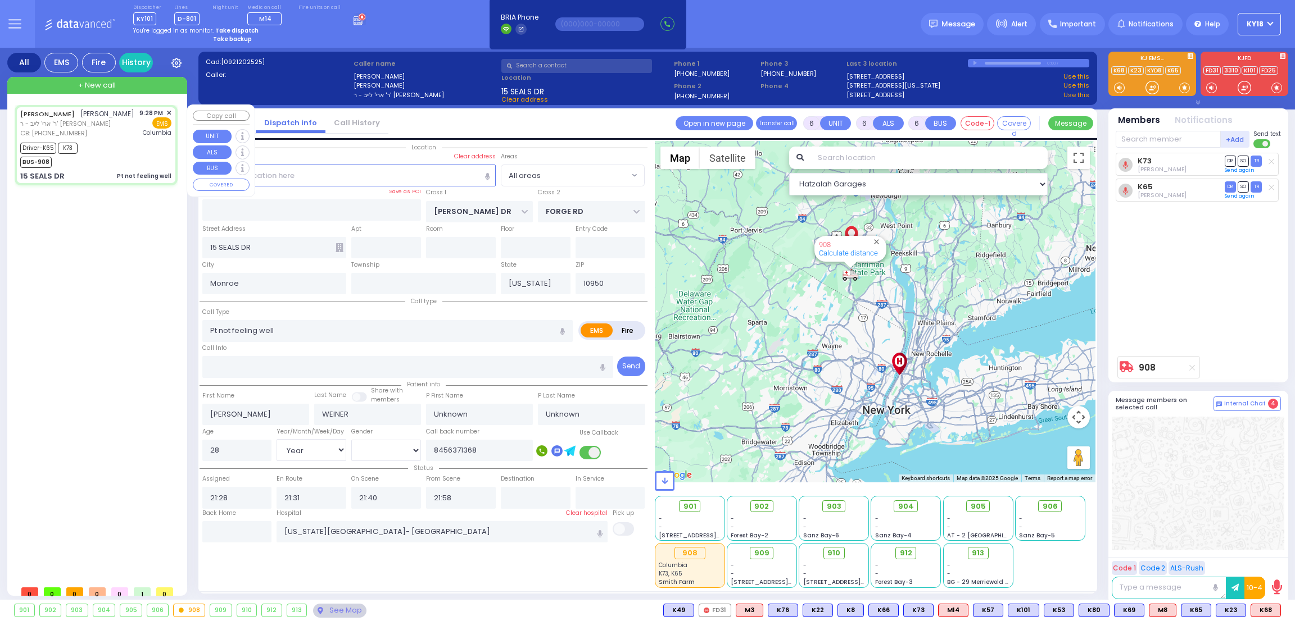
select select
radio input "true"
type input "Rahel"
type input "Weiner"
select select "Year"
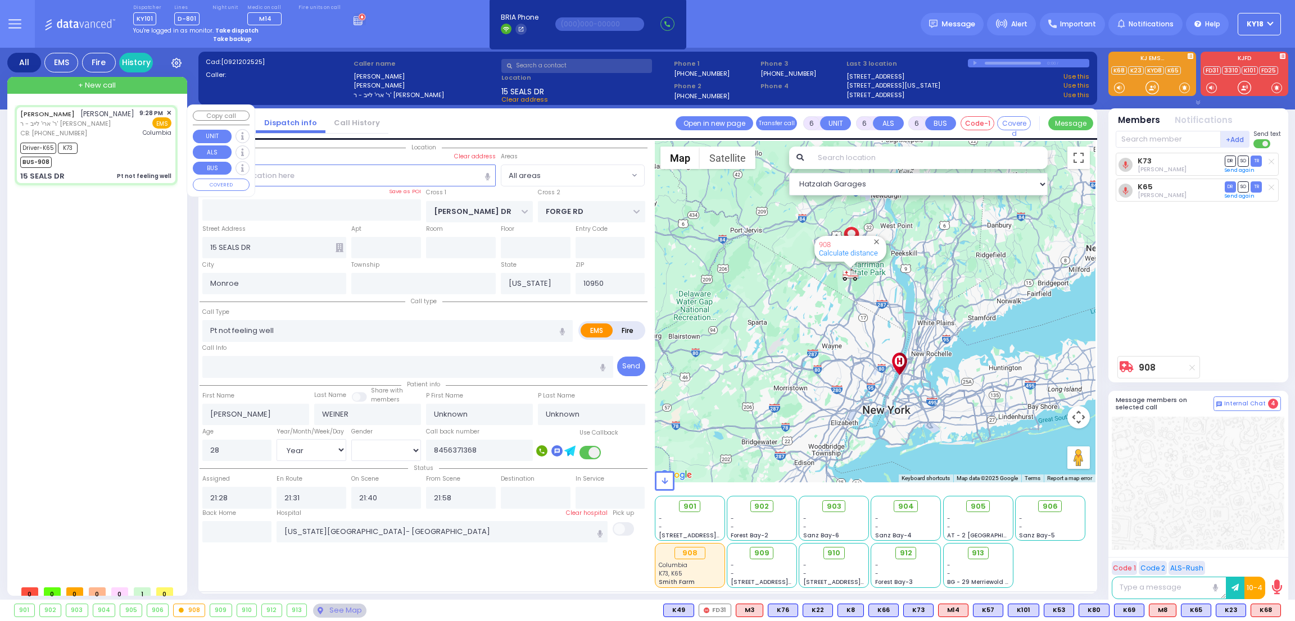
select select "[DEMOGRAPHIC_DATA]"
select select "Hatzalah Garages"
select select
radio input "true"
select select "Year"
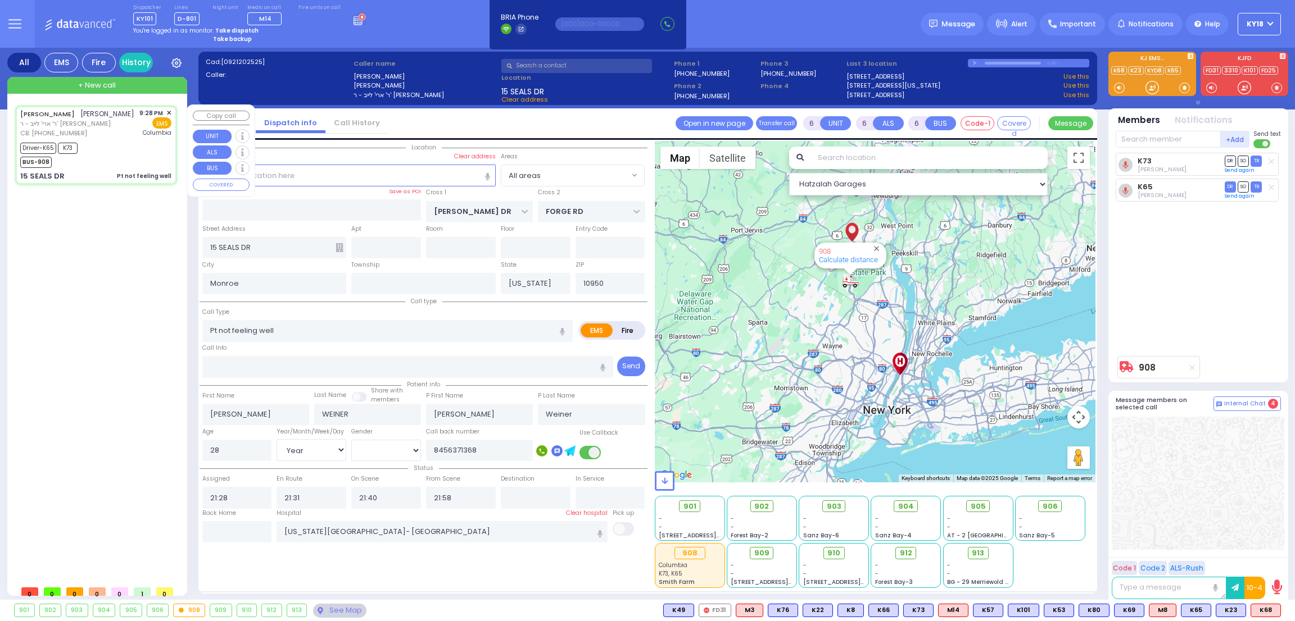
select select "[DEMOGRAPHIC_DATA]"
select select "Hatzalah Garages"
select select
radio input "true"
select select "Year"
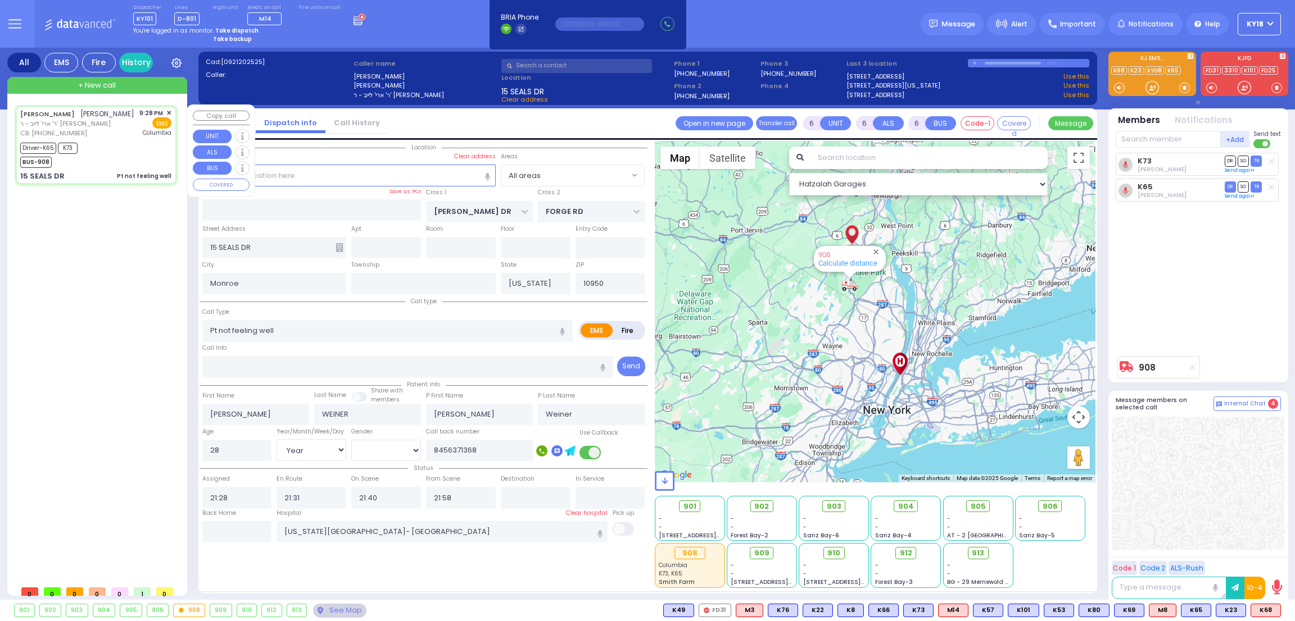
select select "[DEMOGRAPHIC_DATA]"
select select "Hatzalah Garages"
